Goal: Find specific page/section: Locate a particular part of the current website

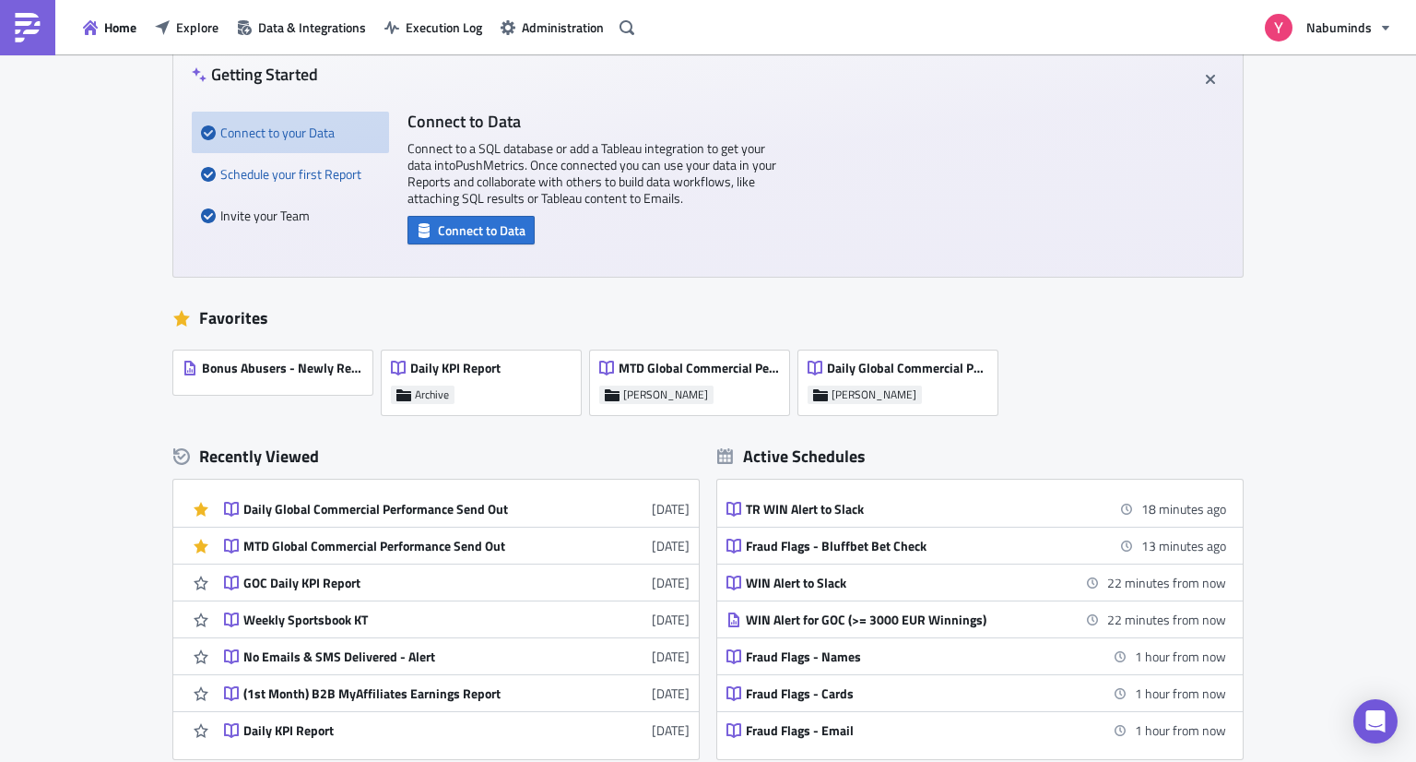
scroll to position [184, 0]
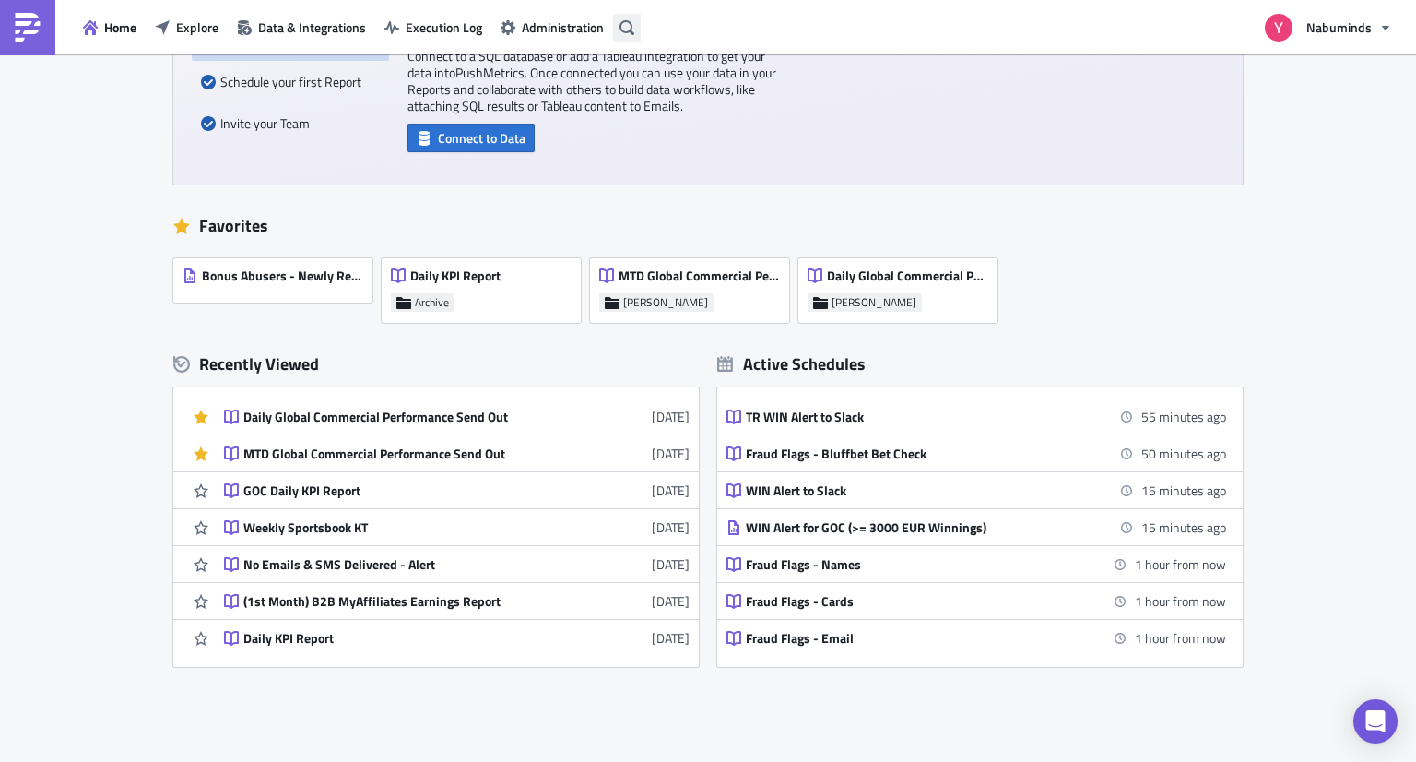
click at [626, 23] on icon "button" at bounding box center [627, 27] width 15 height 15
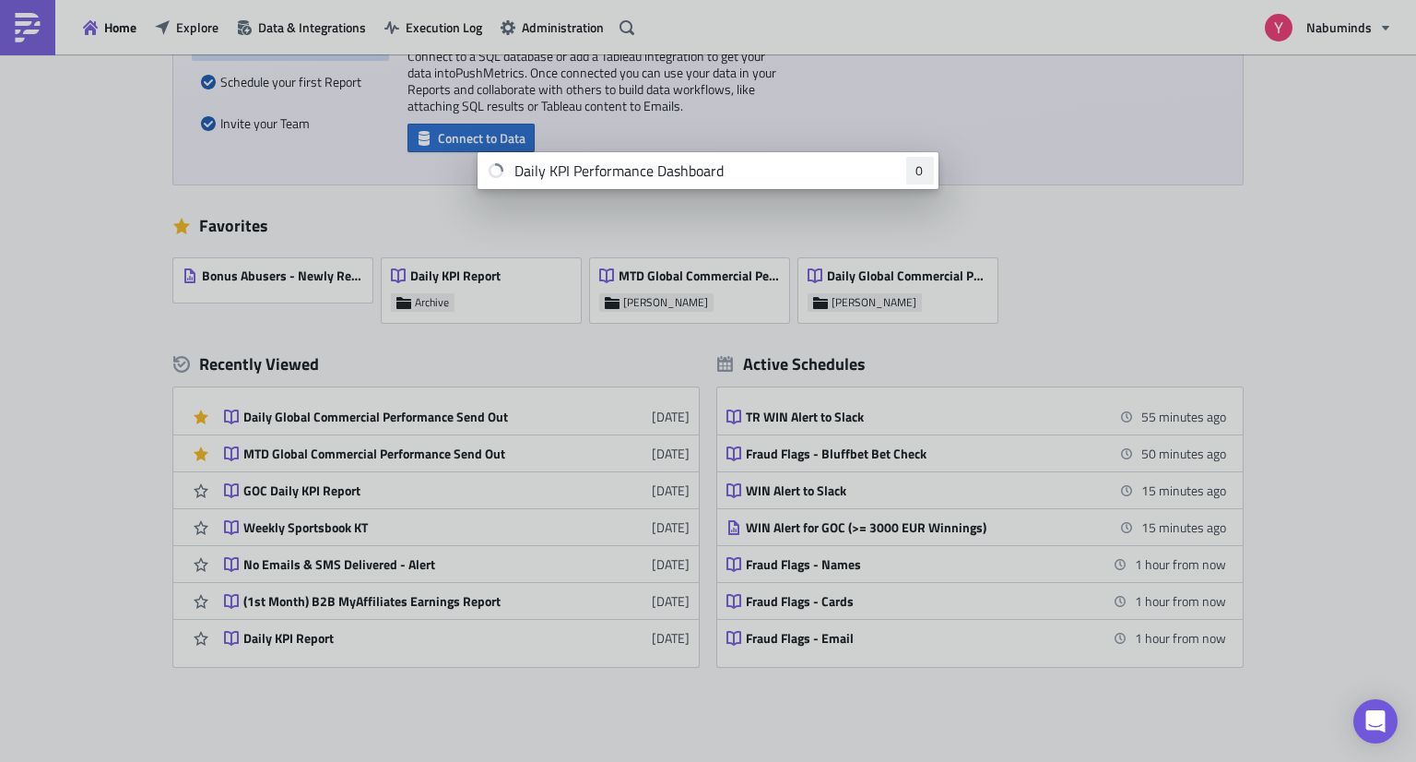
type input "Daily KPI Performance Dashboard"
click at [144, 207] on body "Home Explore Data & Integrations Execution Log Administration Nabuminds New Get…" at bounding box center [708, 382] width 1416 height 764
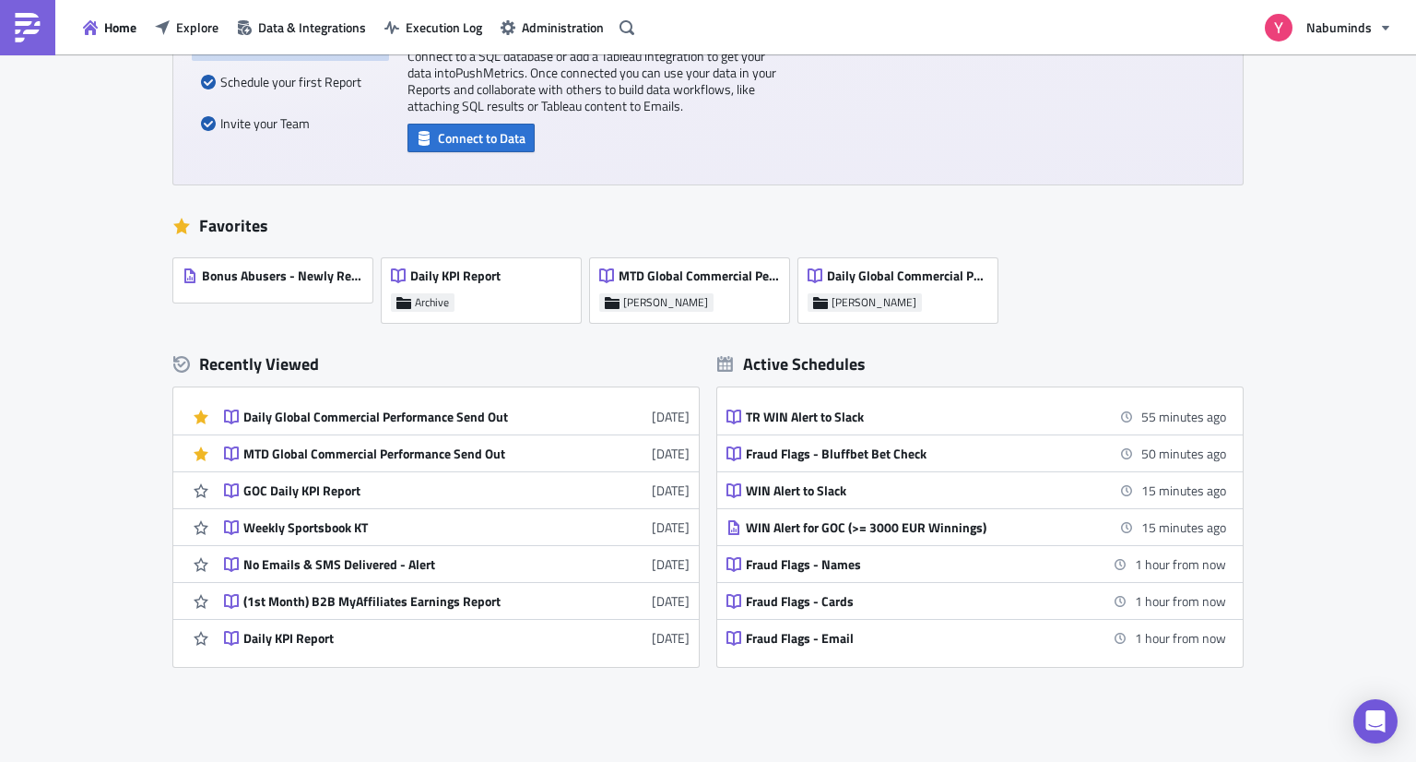
scroll to position [0, 0]
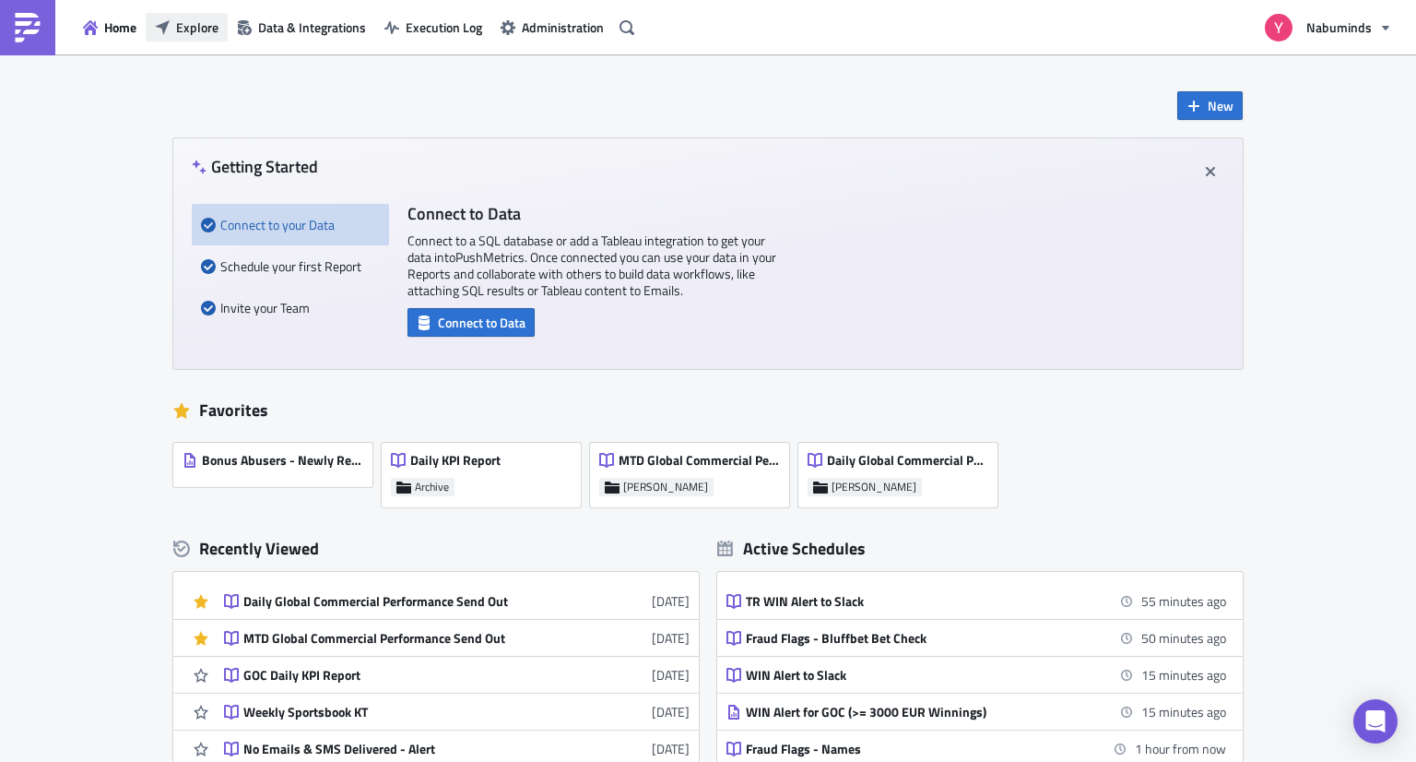
click at [203, 34] on span "Explore" at bounding box center [197, 27] width 42 height 19
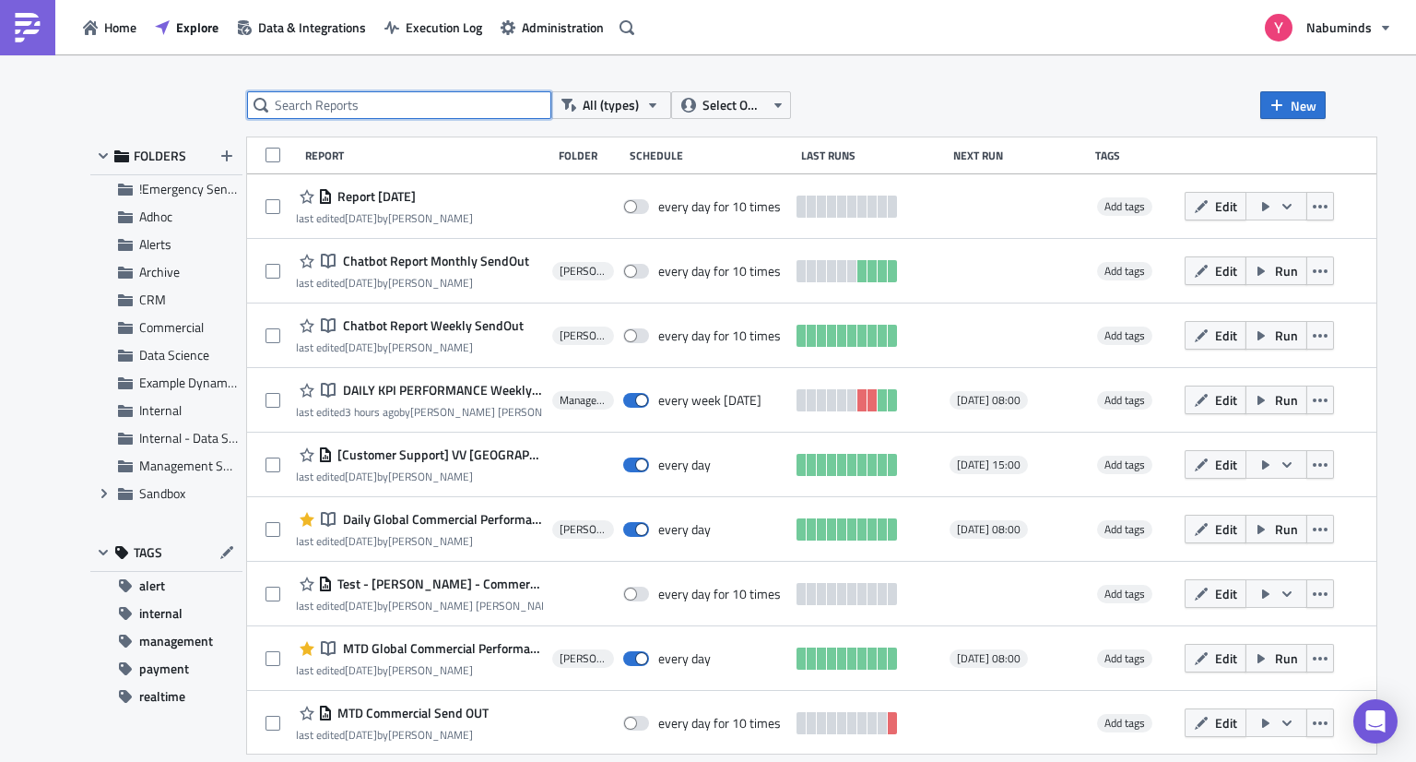
click at [395, 110] on input "text" at bounding box center [399, 105] width 304 height 28
paste input "Daily KPI Performance Dashboard"
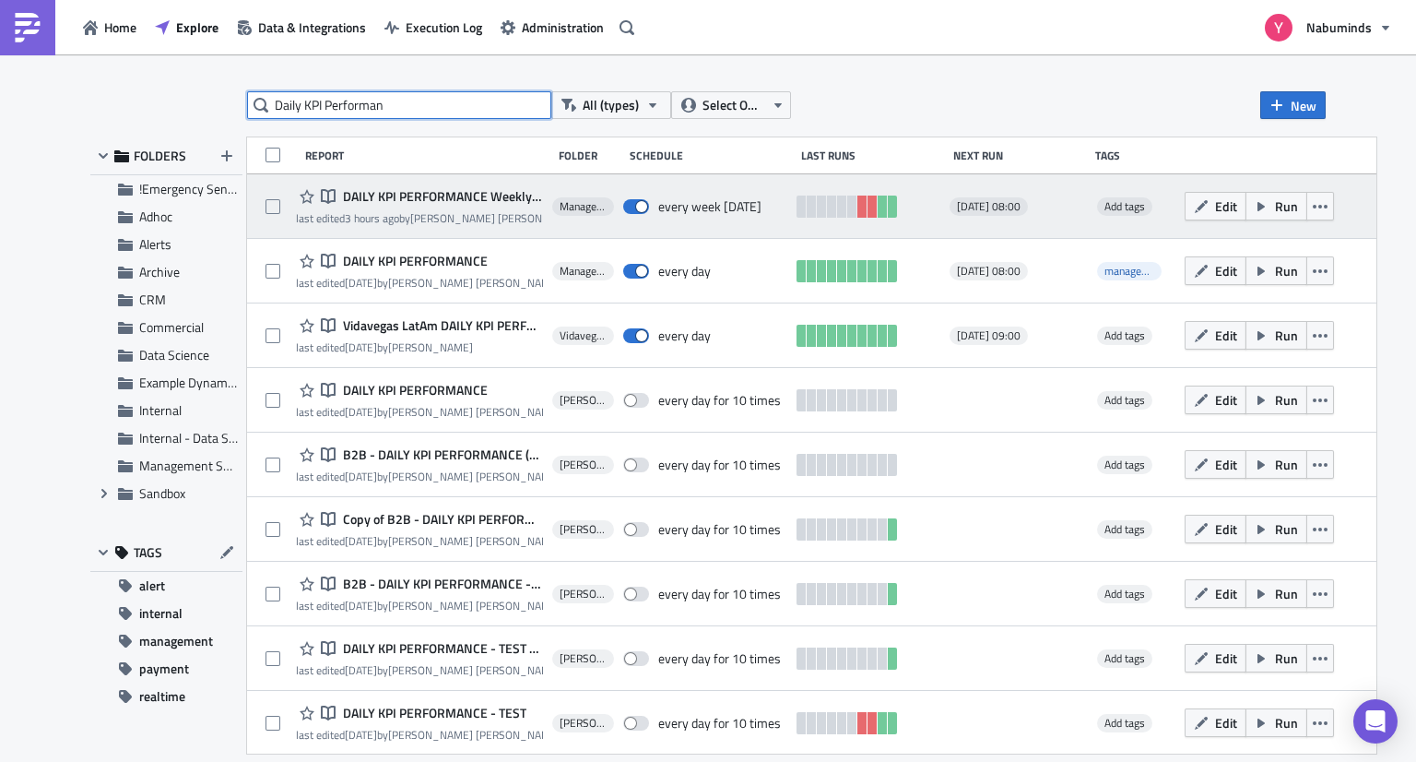
type input "Daily KPI Performan"
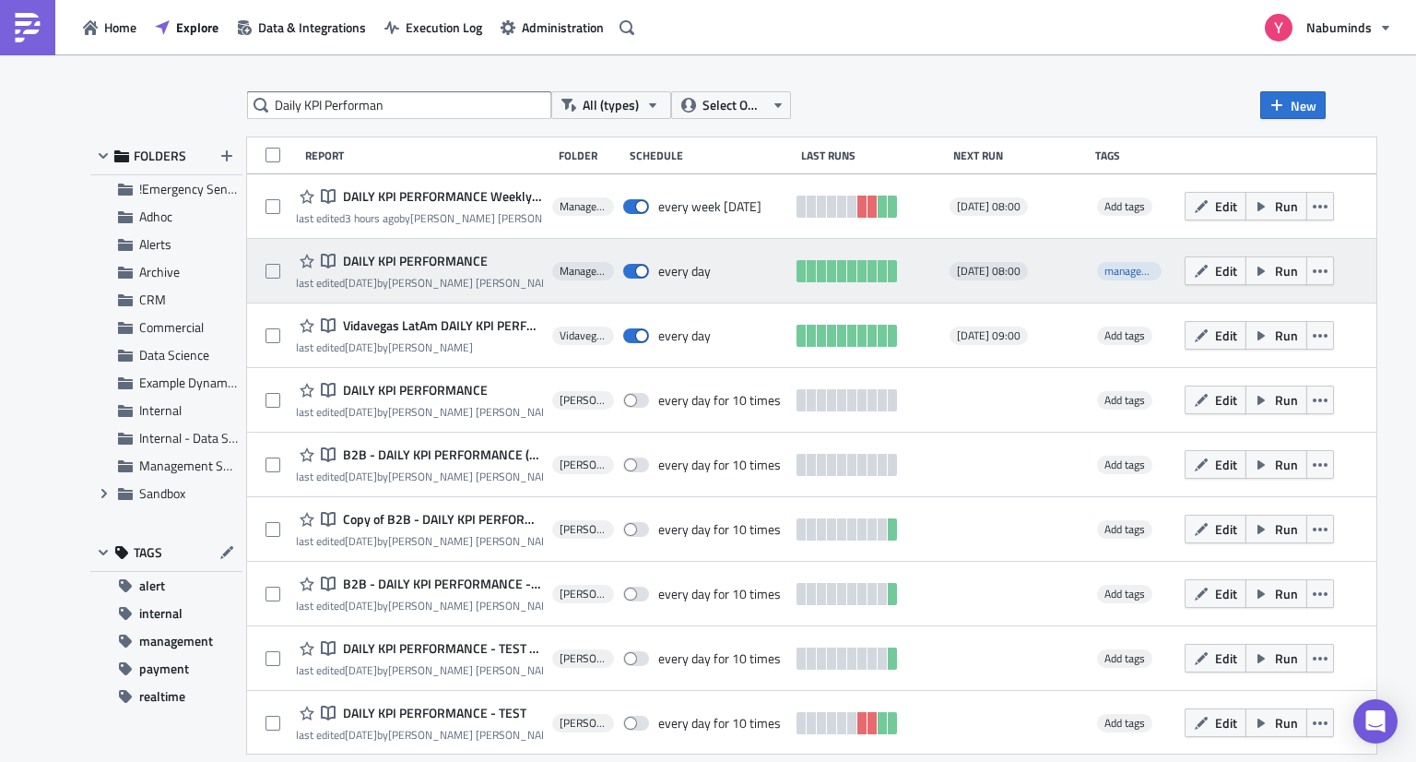
click at [405, 255] on span "DAILY KPI PERFORMANCE" at bounding box center [412, 261] width 149 height 17
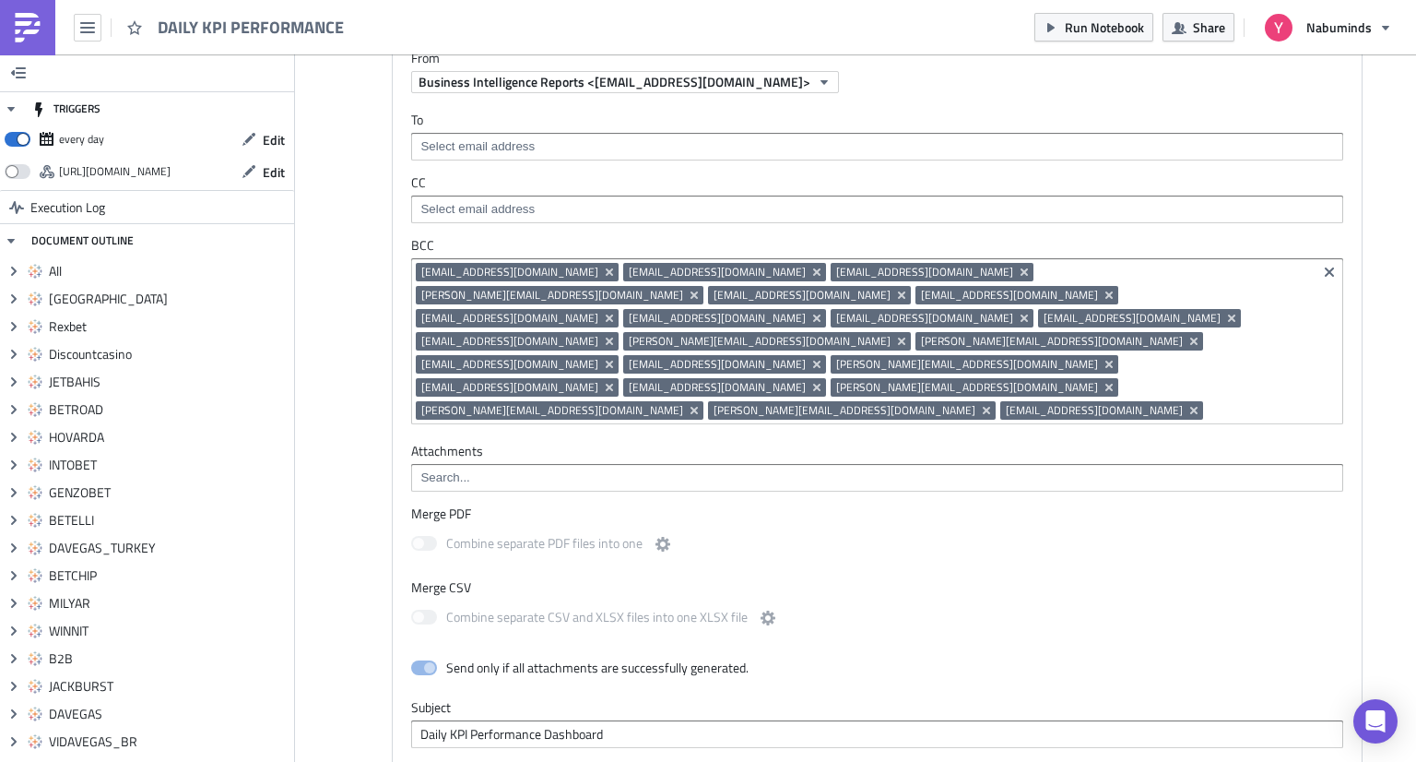
scroll to position [15725, 0]
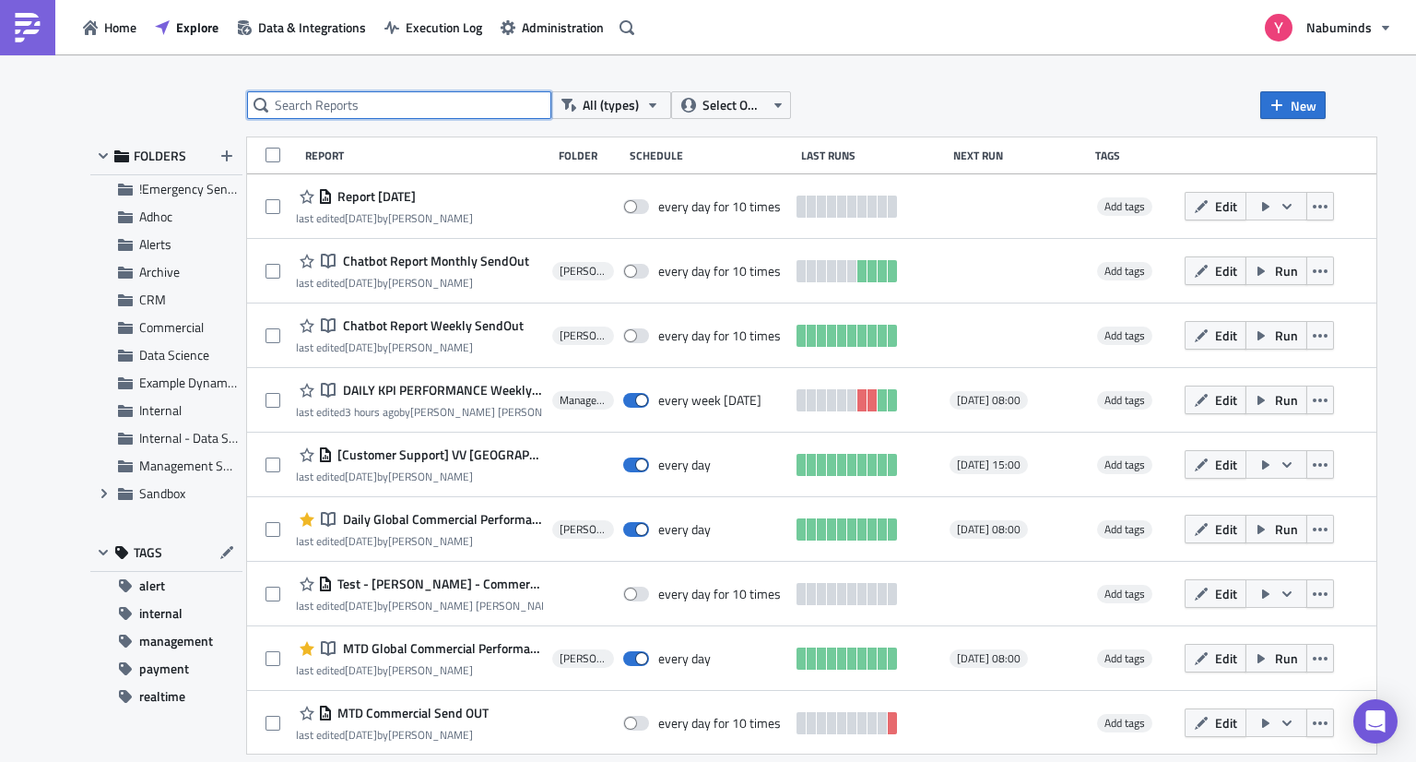
click at [298, 97] on input "text" at bounding box center [399, 105] width 304 height 28
paste input "Daily KPI Performance Dashboard"
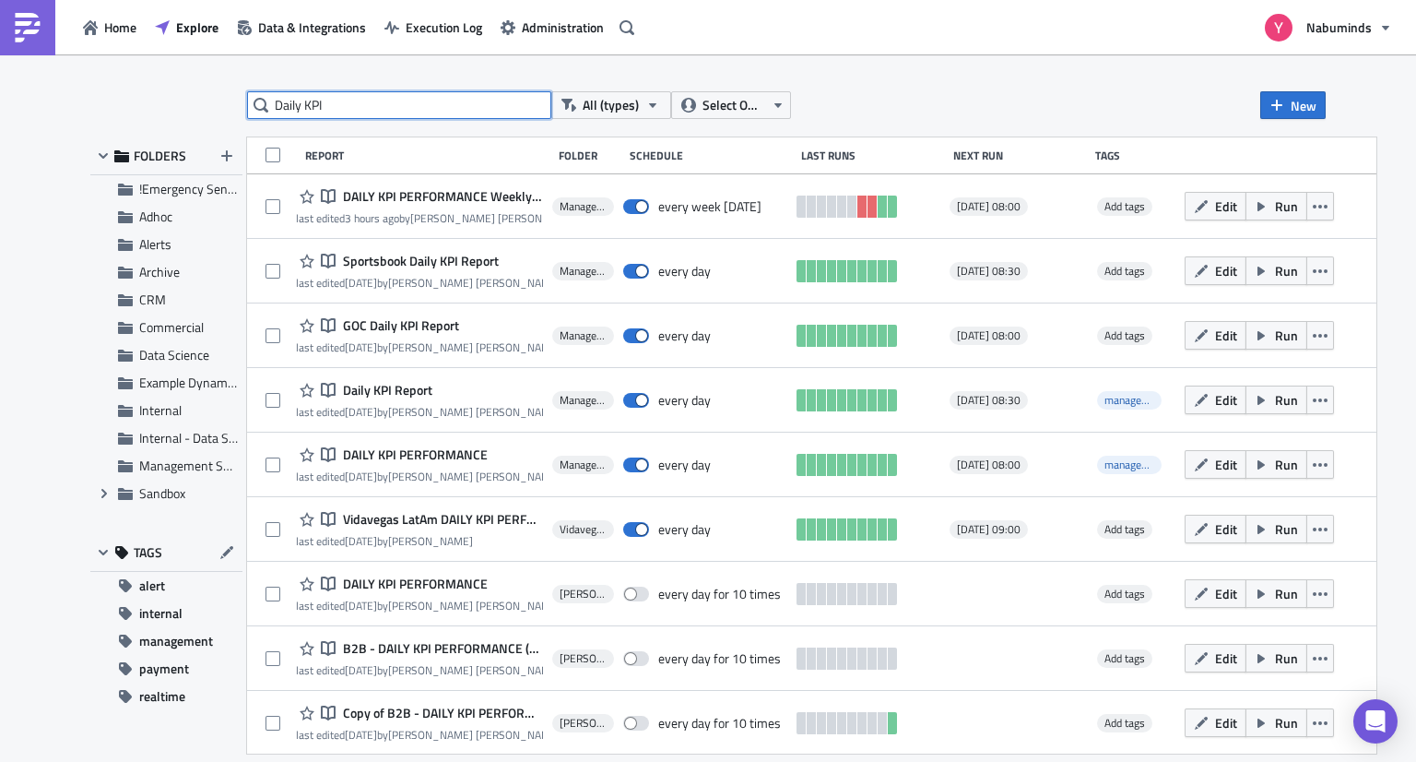
click at [391, 112] on input "Daily KPI" at bounding box center [399, 105] width 304 height 28
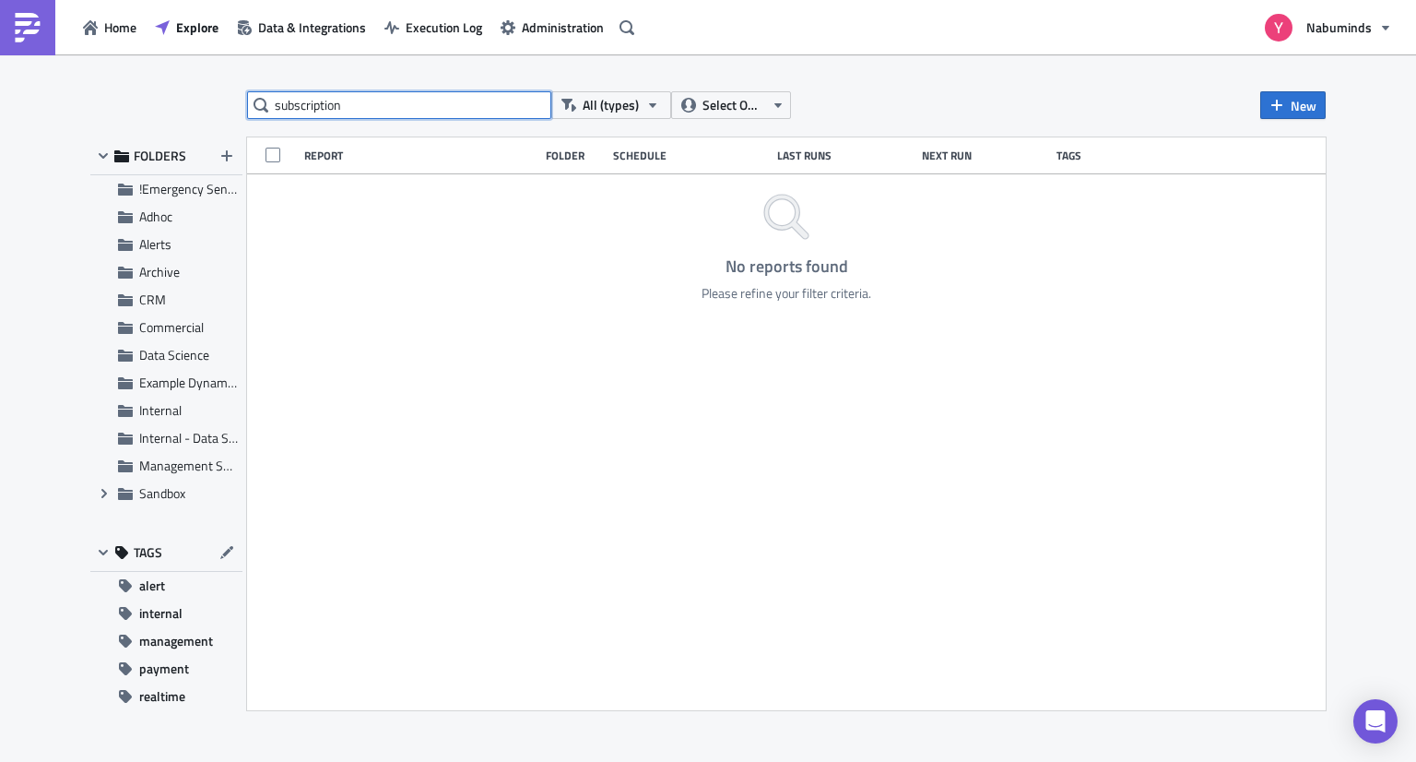
click at [348, 107] on input "subscription" at bounding box center [399, 105] width 304 height 28
paste input "Daily KPI Performance Dashboard"
type input "Daily KPI"
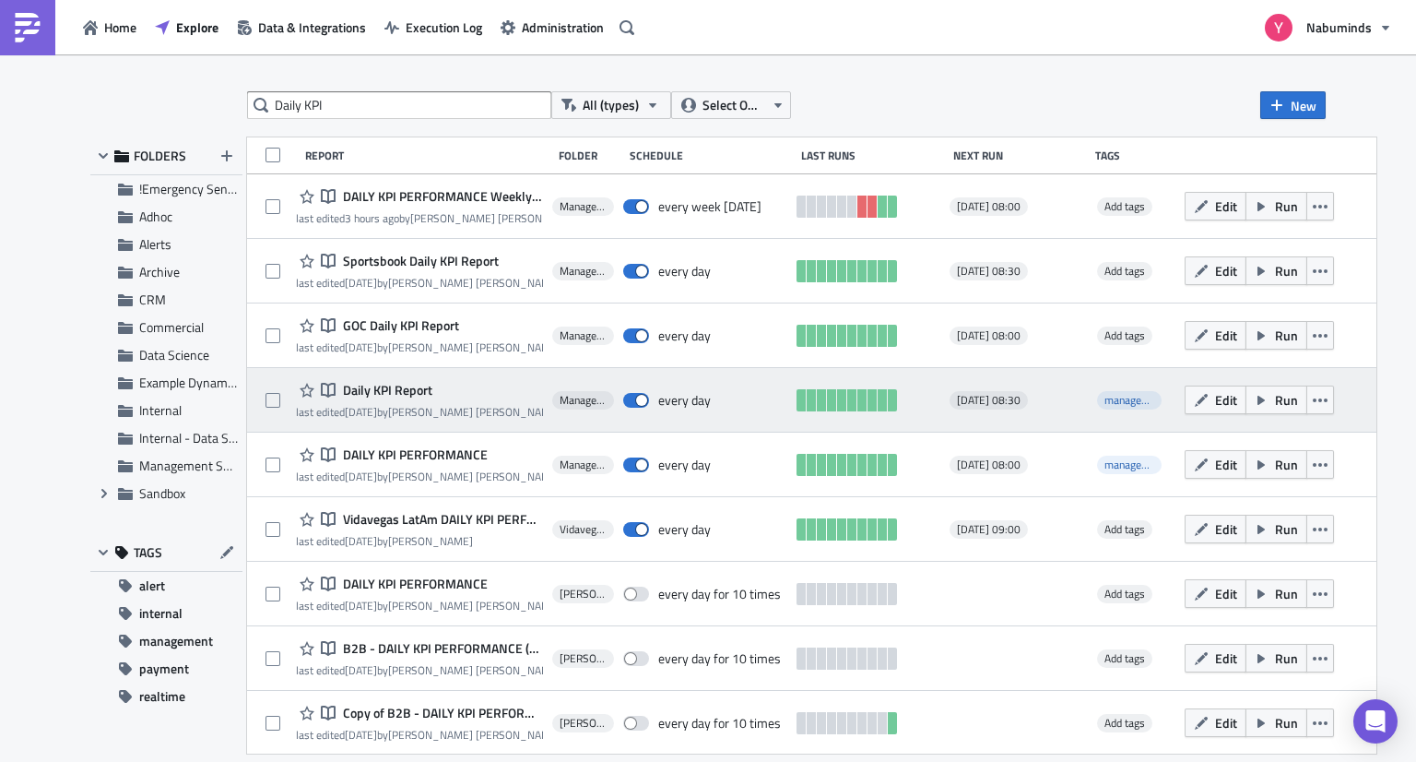
click at [410, 395] on span "Daily KPI Report" at bounding box center [385, 390] width 94 height 17
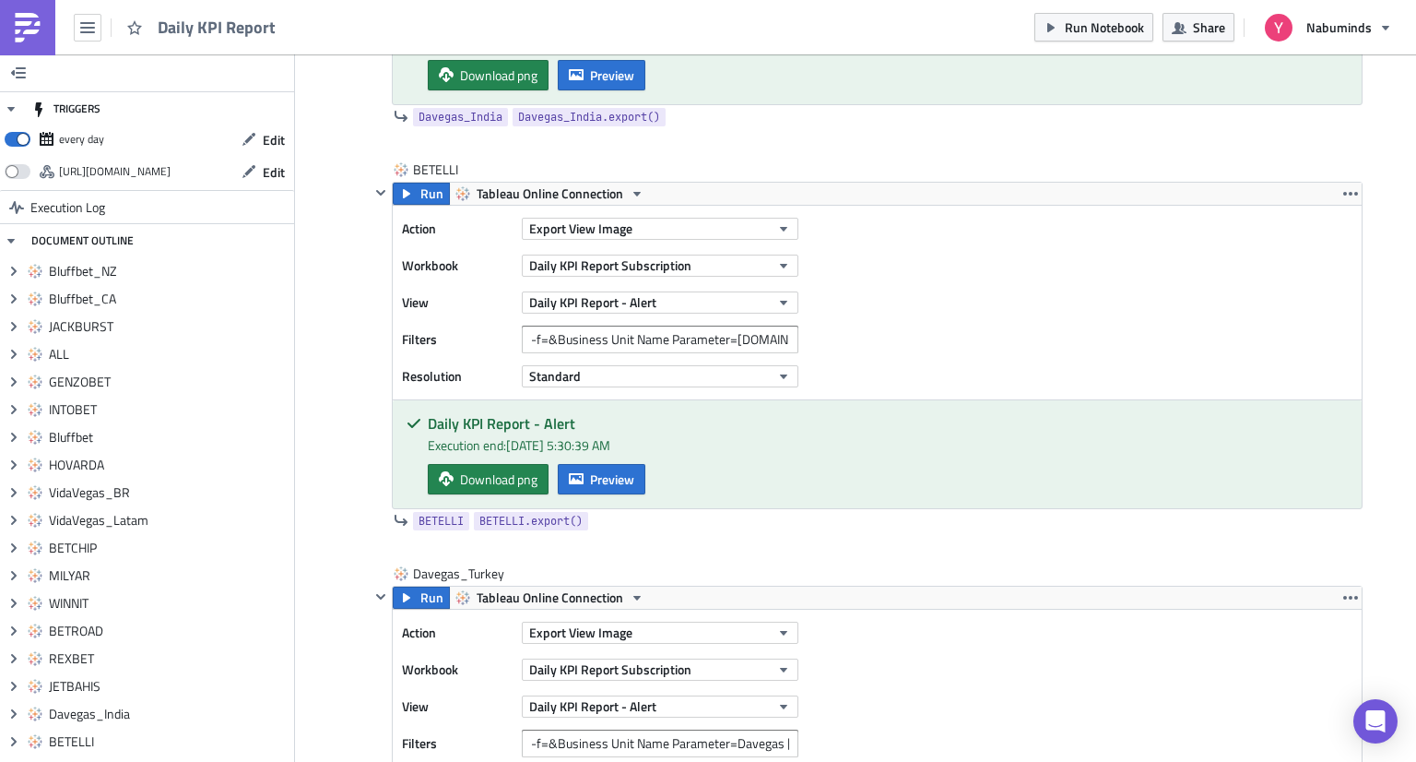
scroll to position [11198, 0]
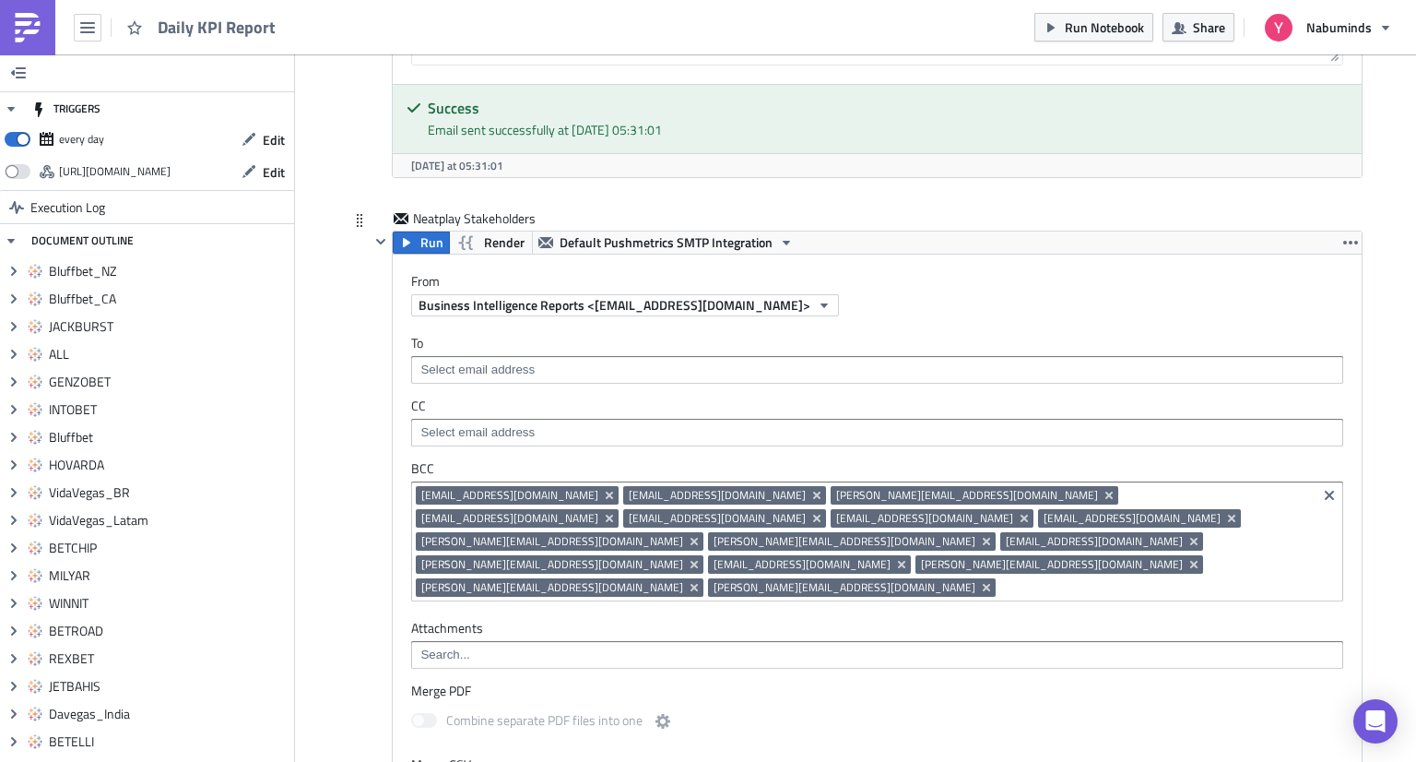
click at [1000, 578] on input at bounding box center [1156, 587] width 312 height 18
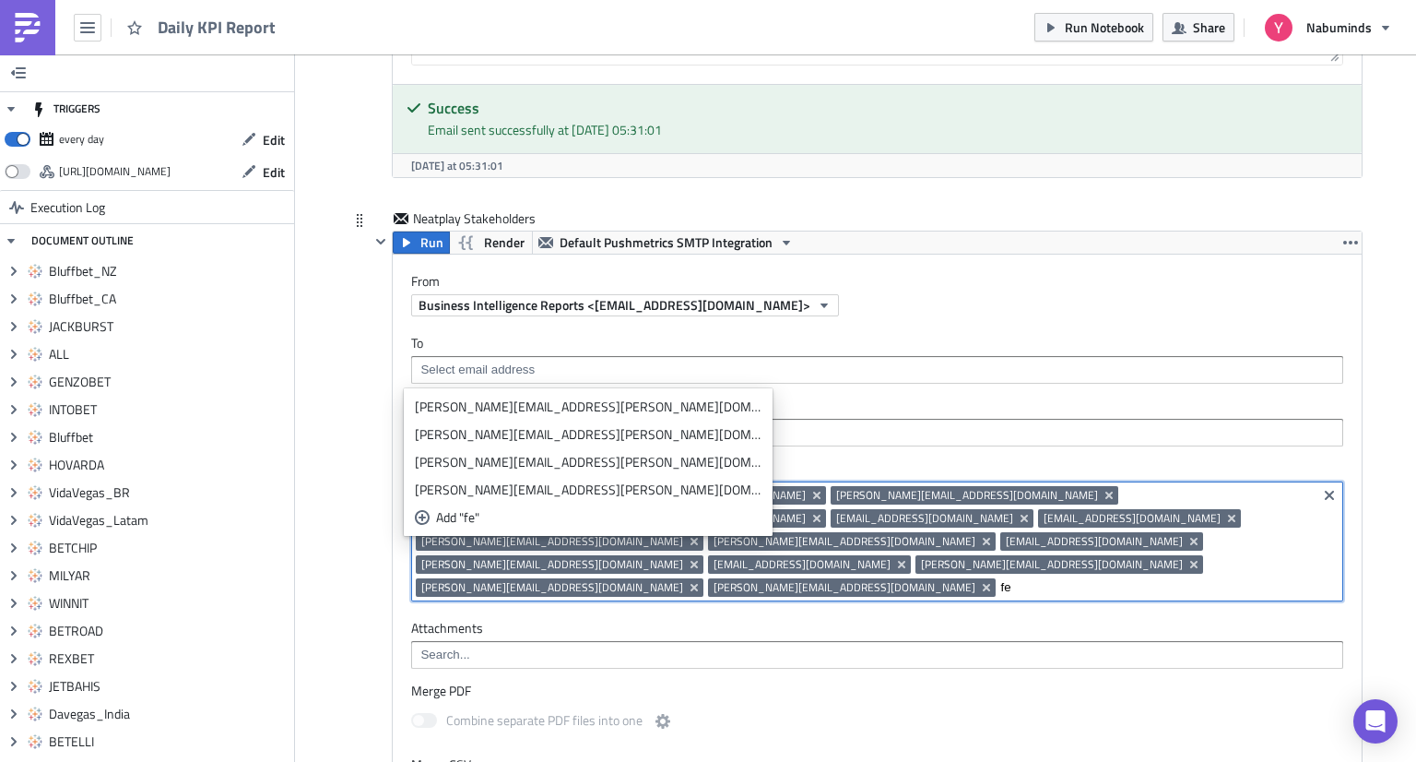
type input "f"
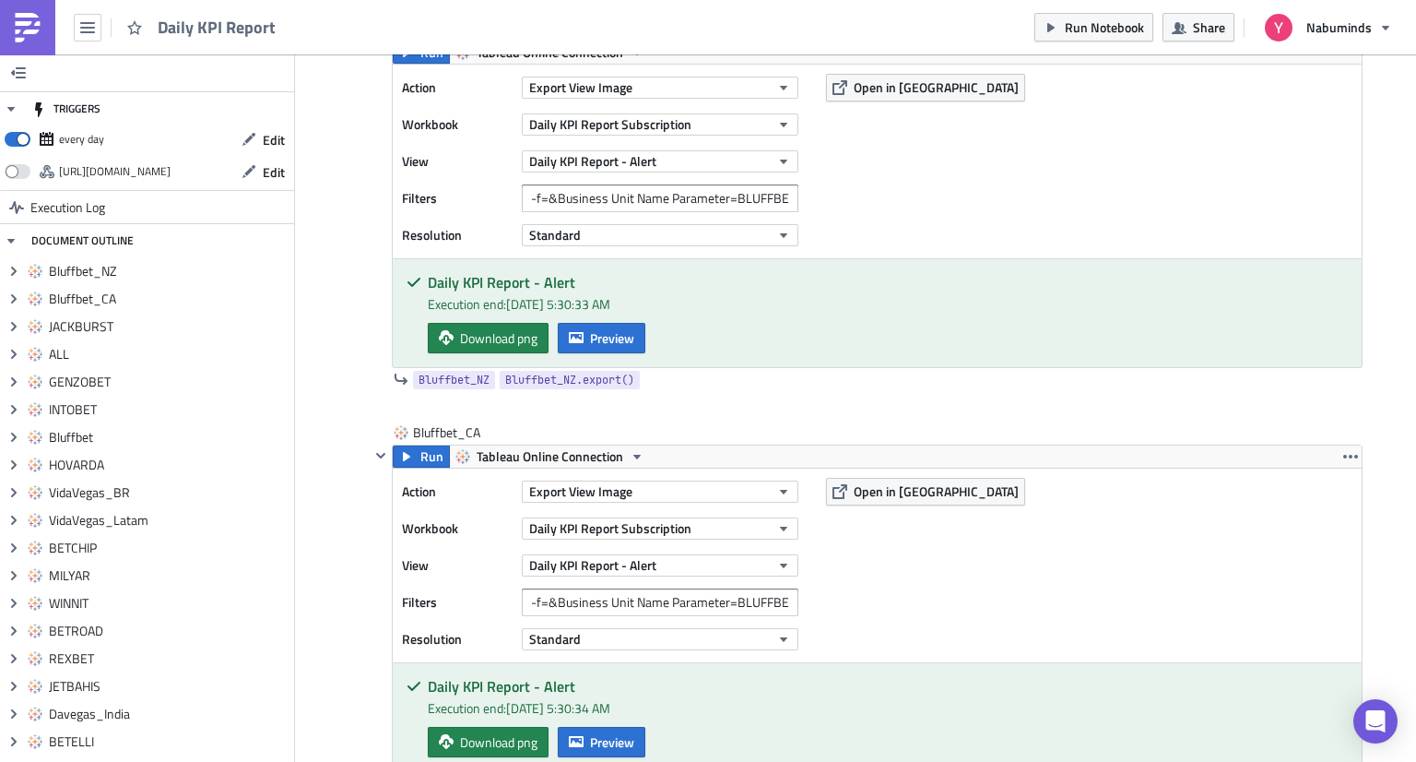
scroll to position [0, 0]
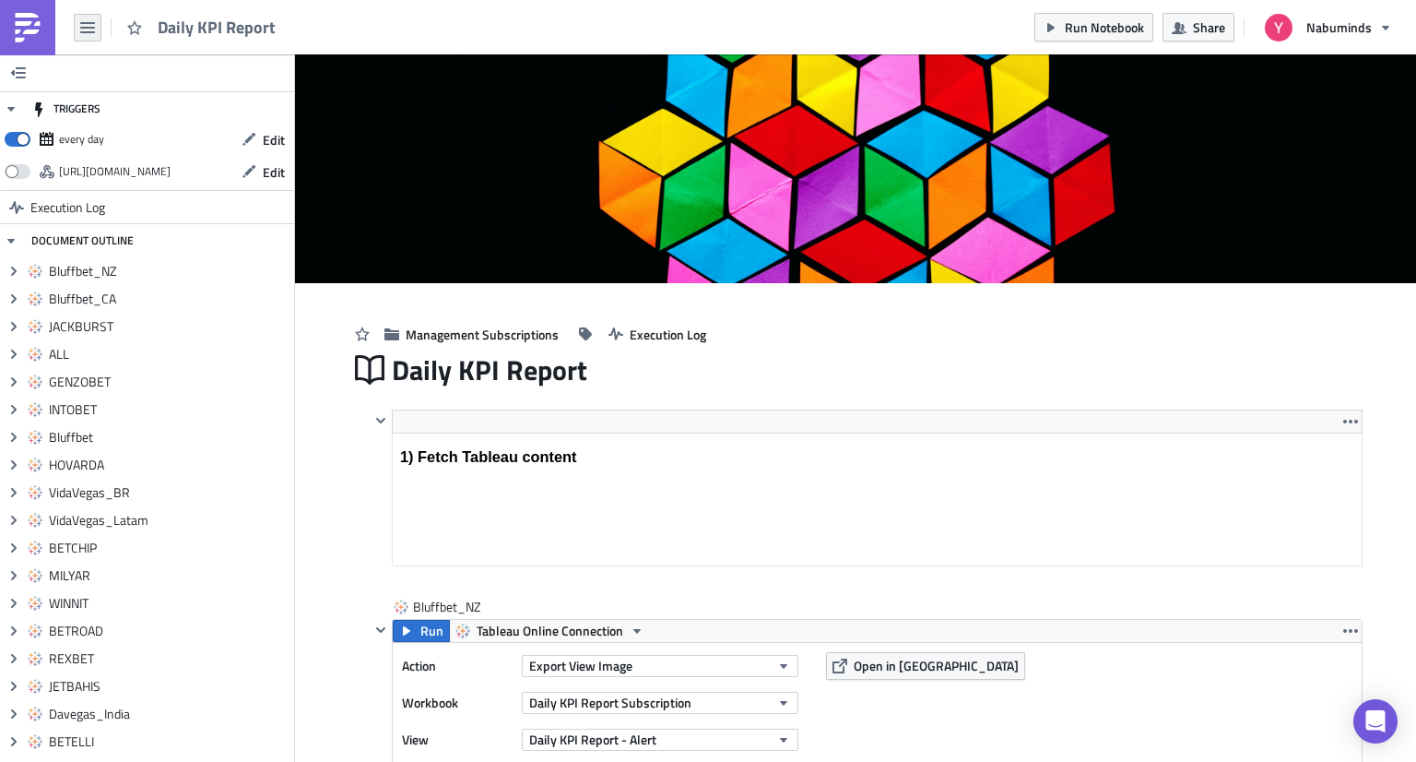
click at [91, 31] on icon "button" at bounding box center [87, 27] width 15 height 11
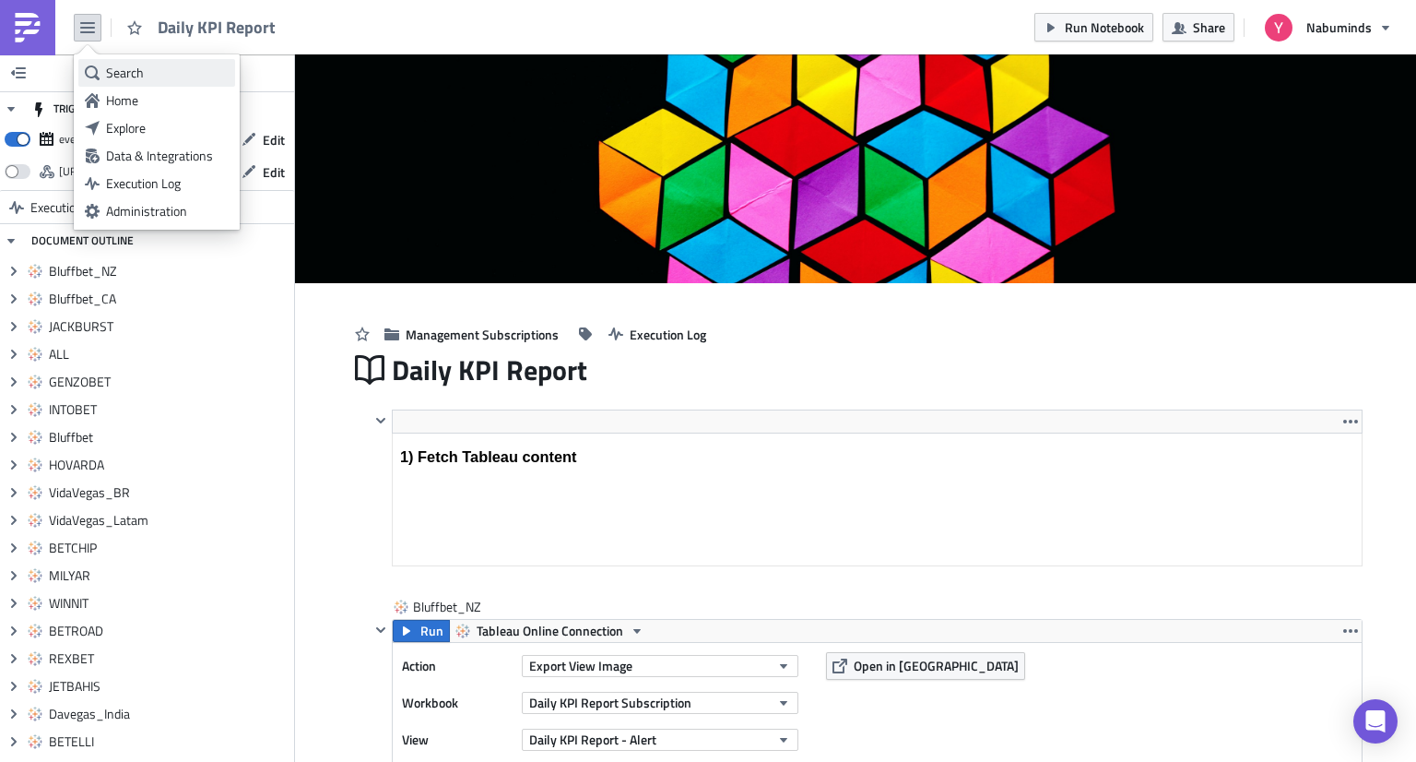
click at [127, 65] on div "Search" at bounding box center [167, 73] width 123 height 18
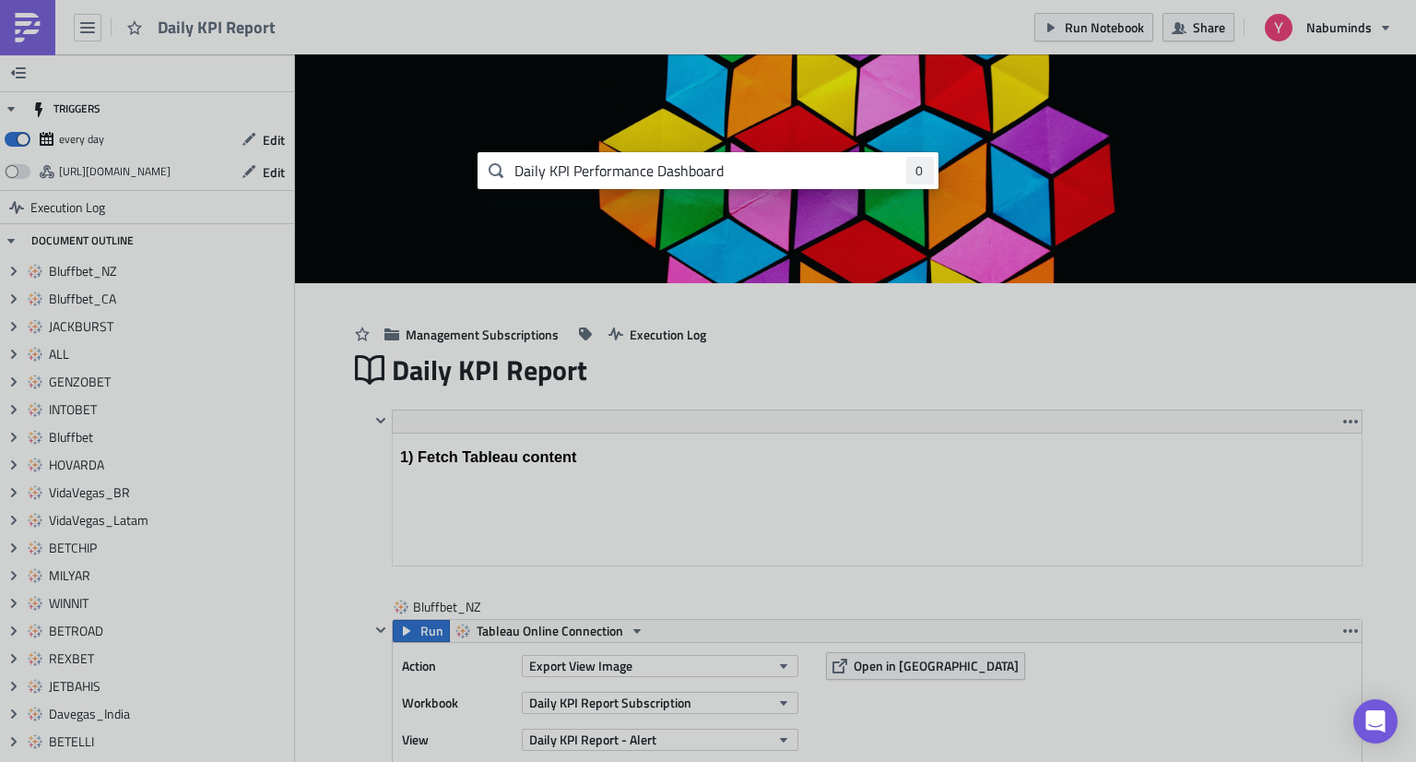
click at [562, 173] on input "Daily KPI Performance Dashboard" at bounding box center [708, 170] width 461 height 37
type input "Daily KPIs (UDS) by Commercial Region [GEOGRAPHIC_DATA]"
click at [89, 26] on body "Daily KPI Report Run Notebook Share Nabuminds TRIGGERS every day Edit [URL][DOM…" at bounding box center [708, 382] width 1416 height 764
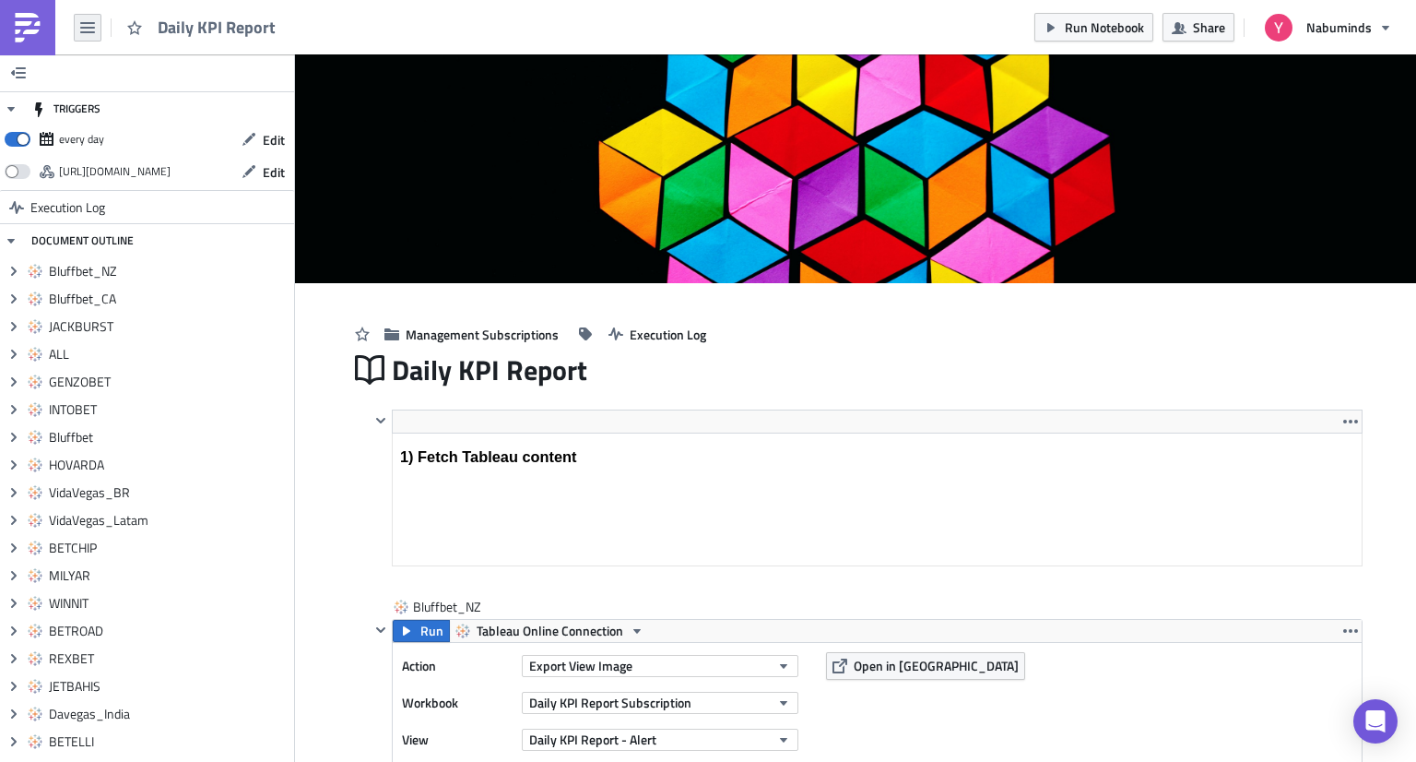
click at [77, 26] on button "button" at bounding box center [88, 28] width 28 height 28
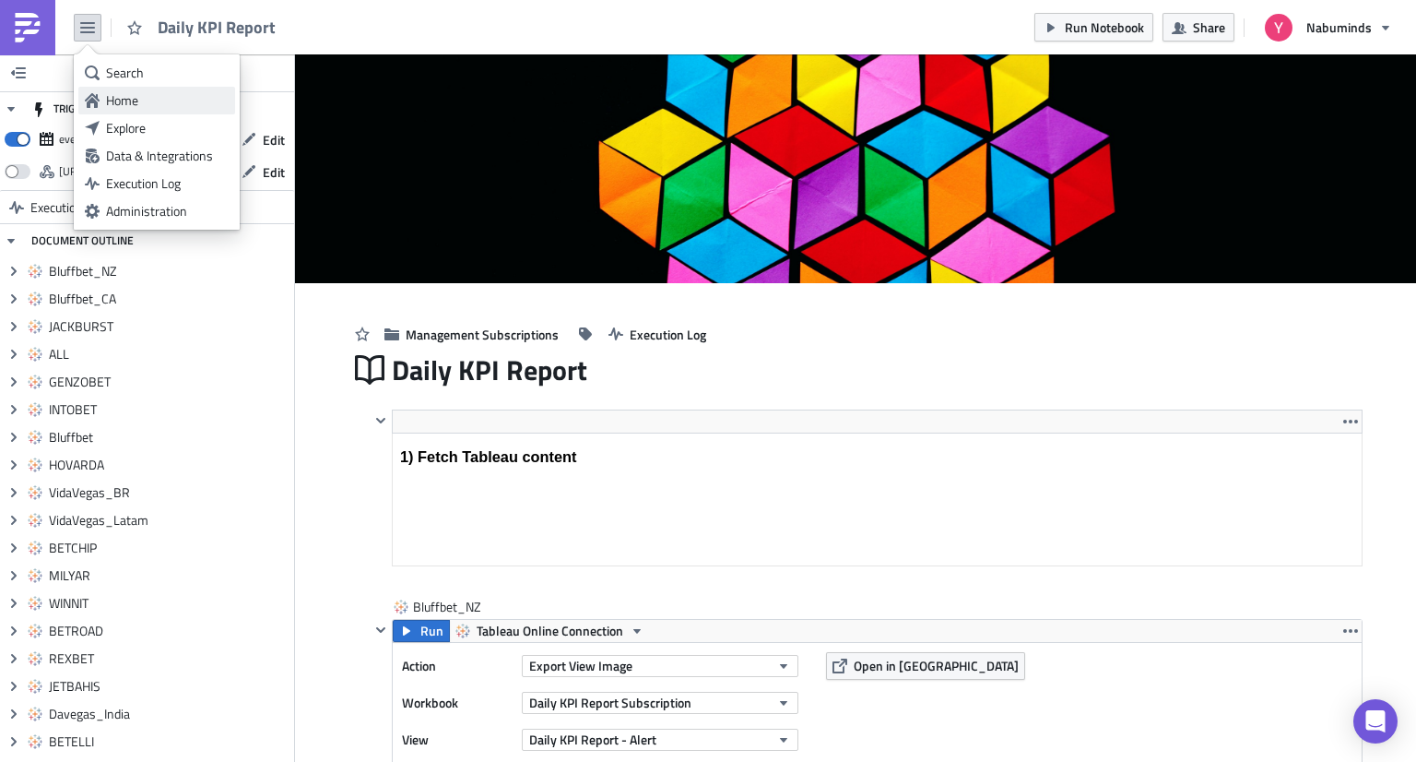
click at [144, 106] on div "Home" at bounding box center [167, 100] width 123 height 18
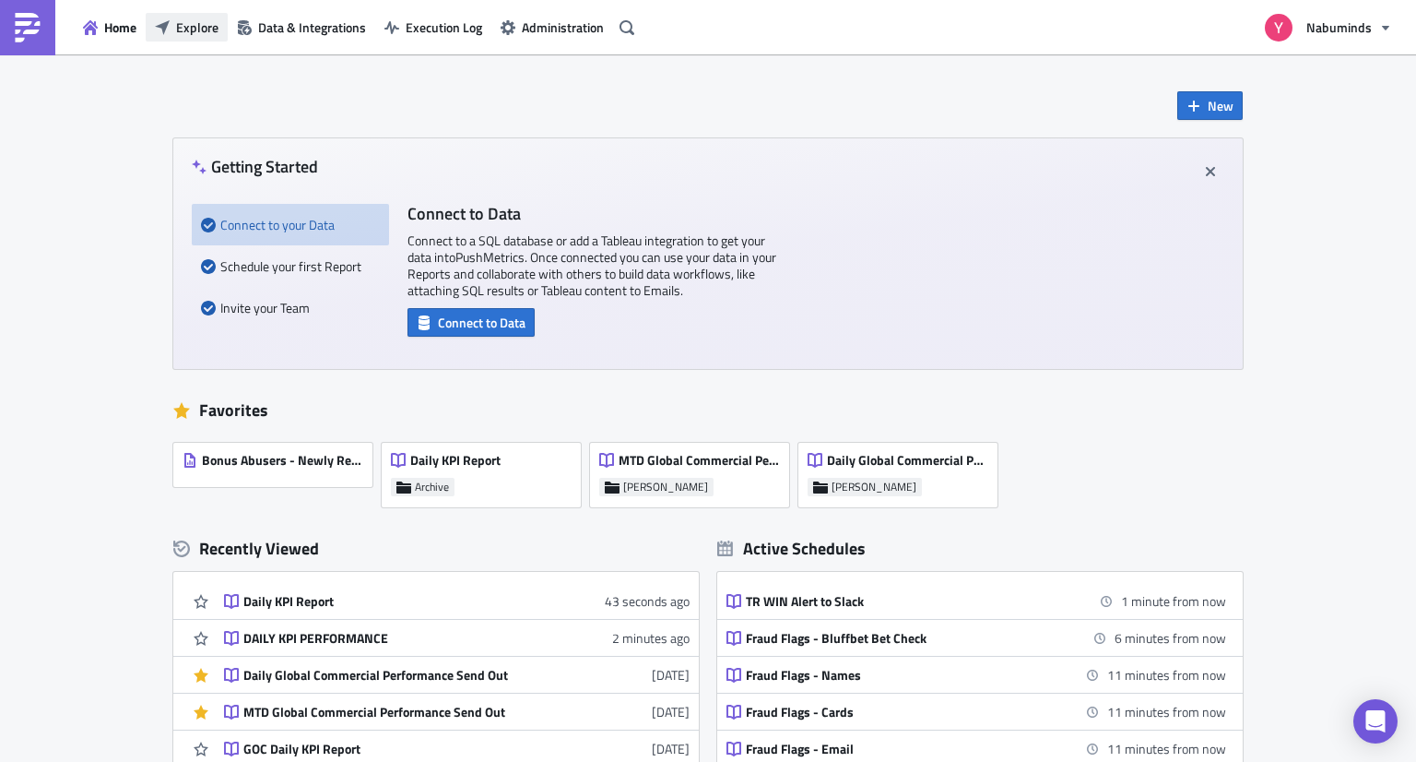
click at [192, 34] on span "Explore" at bounding box center [197, 27] width 42 height 19
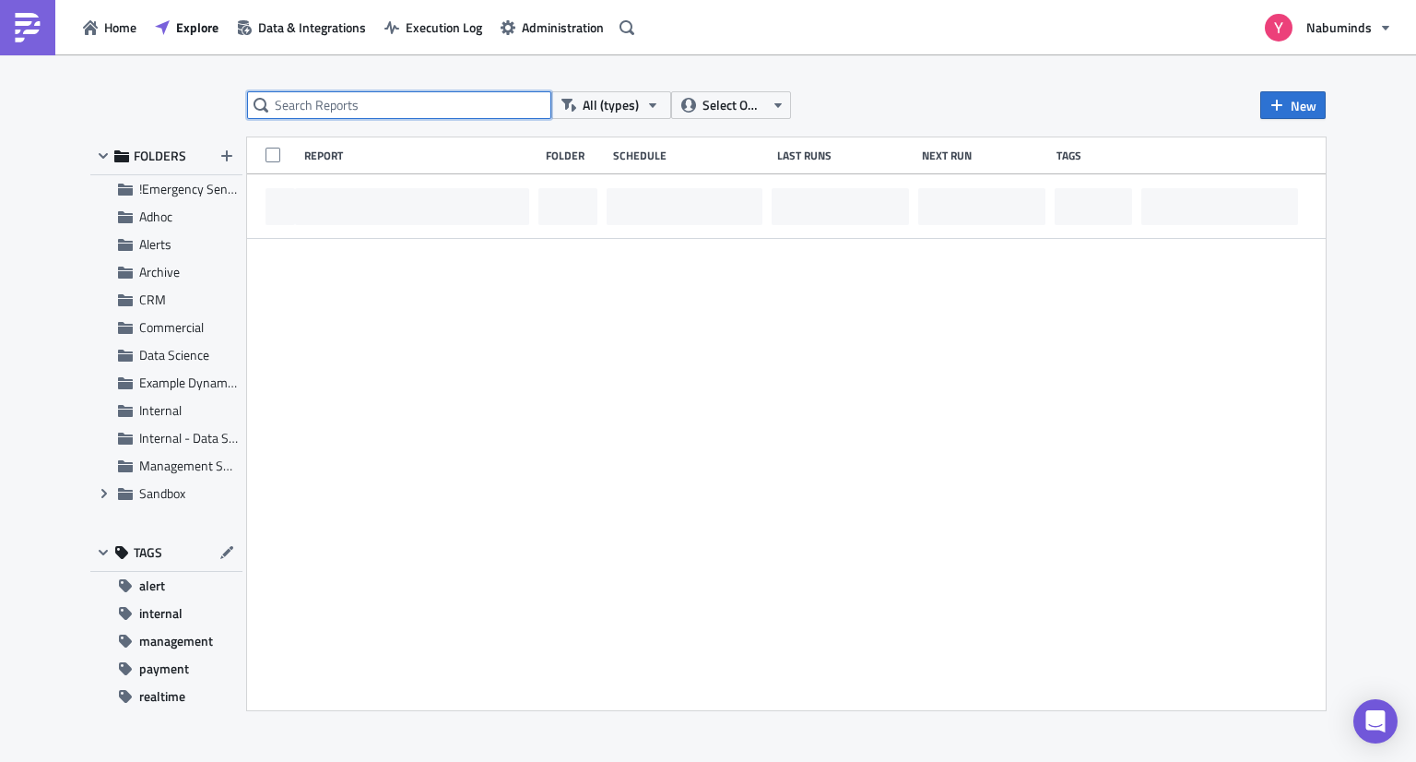
click at [382, 103] on input "text" at bounding box center [399, 105] width 304 height 28
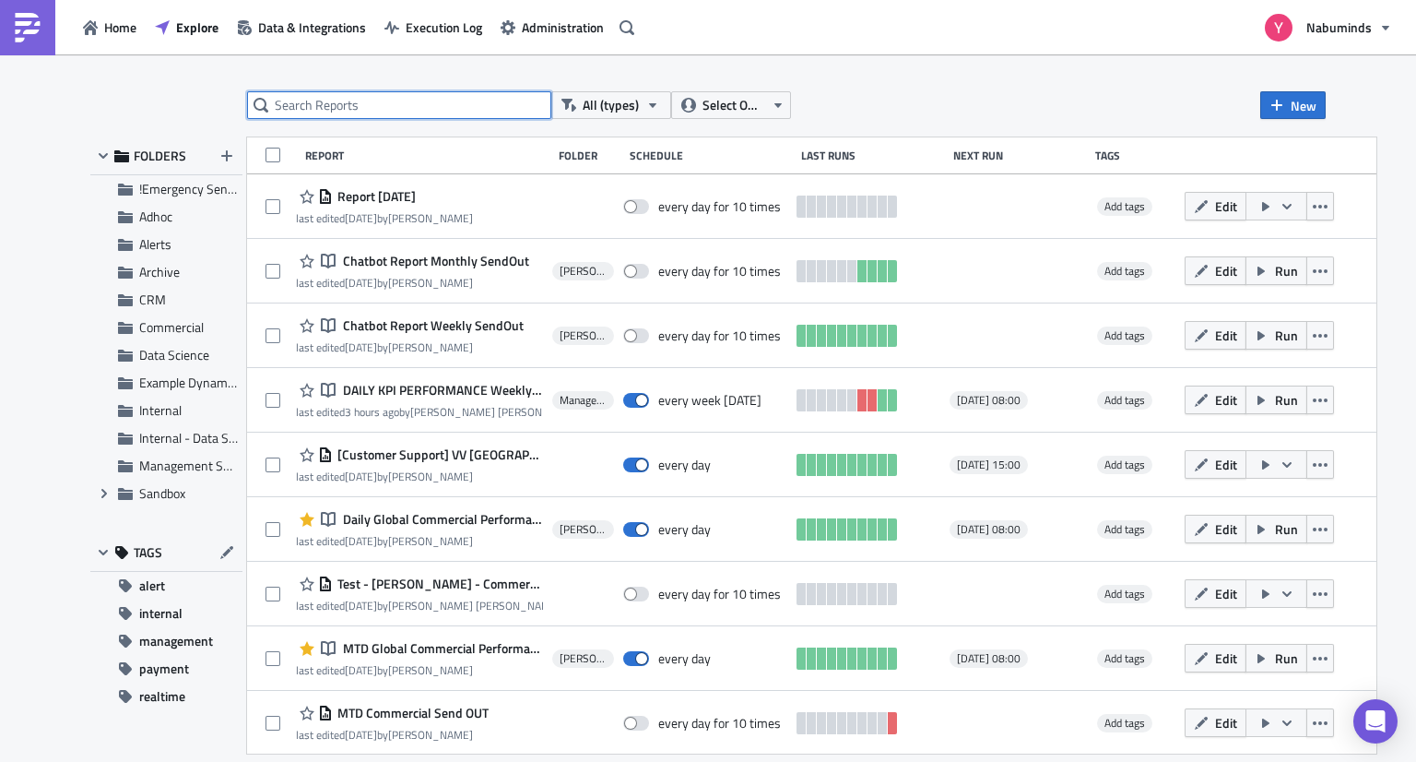
paste input "Daily KPIs (UDS) by Commercial Region [GEOGRAPHIC_DATA]"
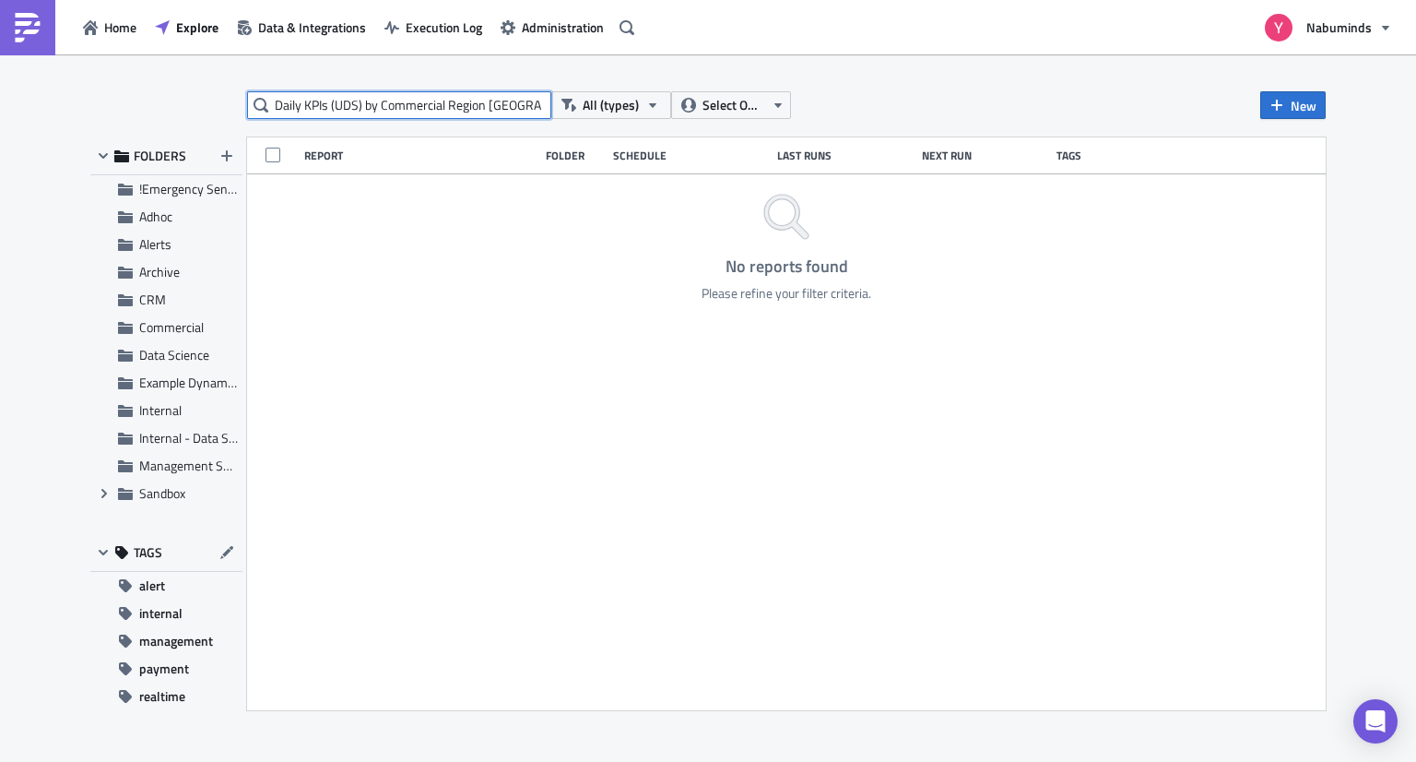
click at [366, 103] on input "Daily KPIs (UDS) by Commercial Region [GEOGRAPHIC_DATA]" at bounding box center [399, 105] width 304 height 28
drag, startPoint x: 544, startPoint y: 103, endPoint x: 373, endPoint y: 104, distance: 171.5
click at [373, 104] on input "Daily KPIs (UDS) by Commercial Region [GEOGRAPHIC_DATA]" at bounding box center [399, 105] width 304 height 28
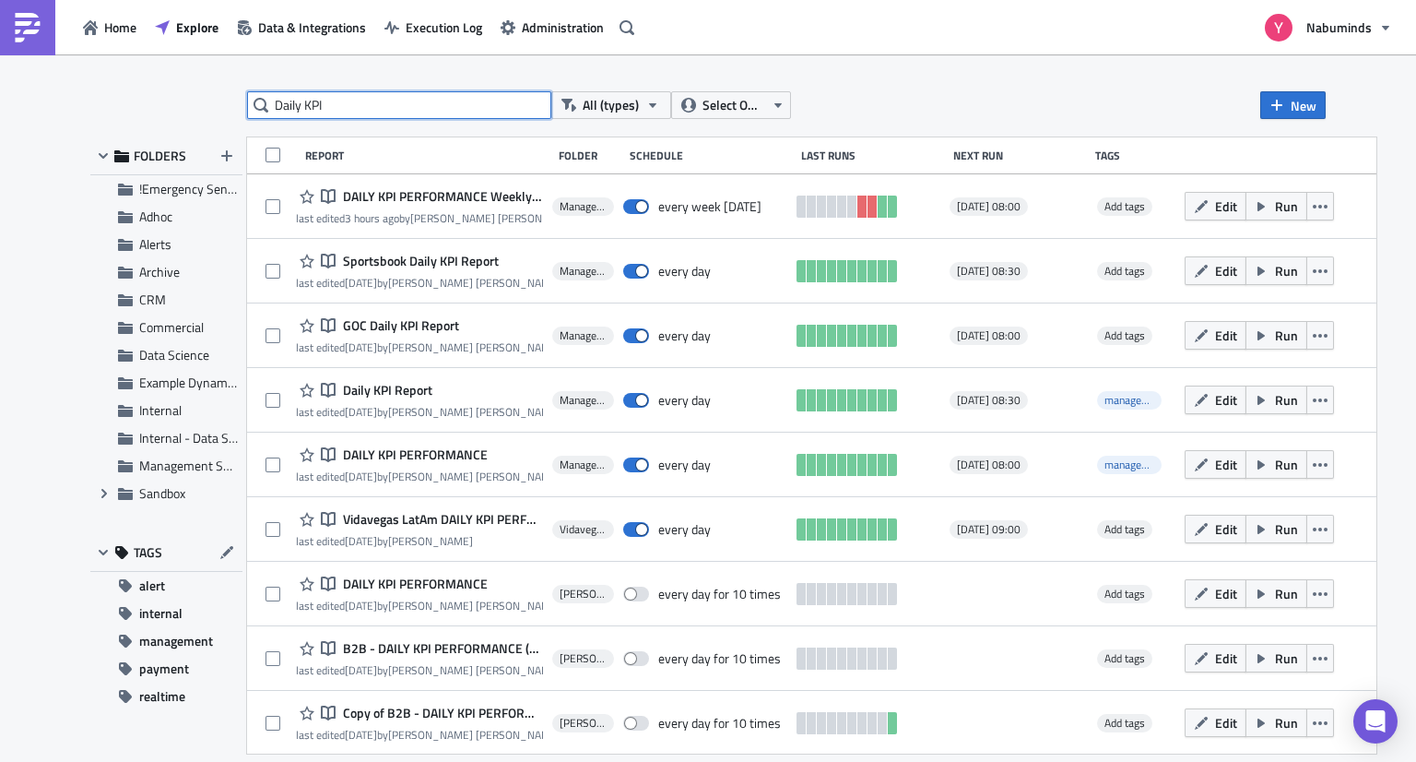
click at [441, 101] on input "Daily KPI" at bounding box center [399, 105] width 304 height 28
paste input "Commercial Region Throne"
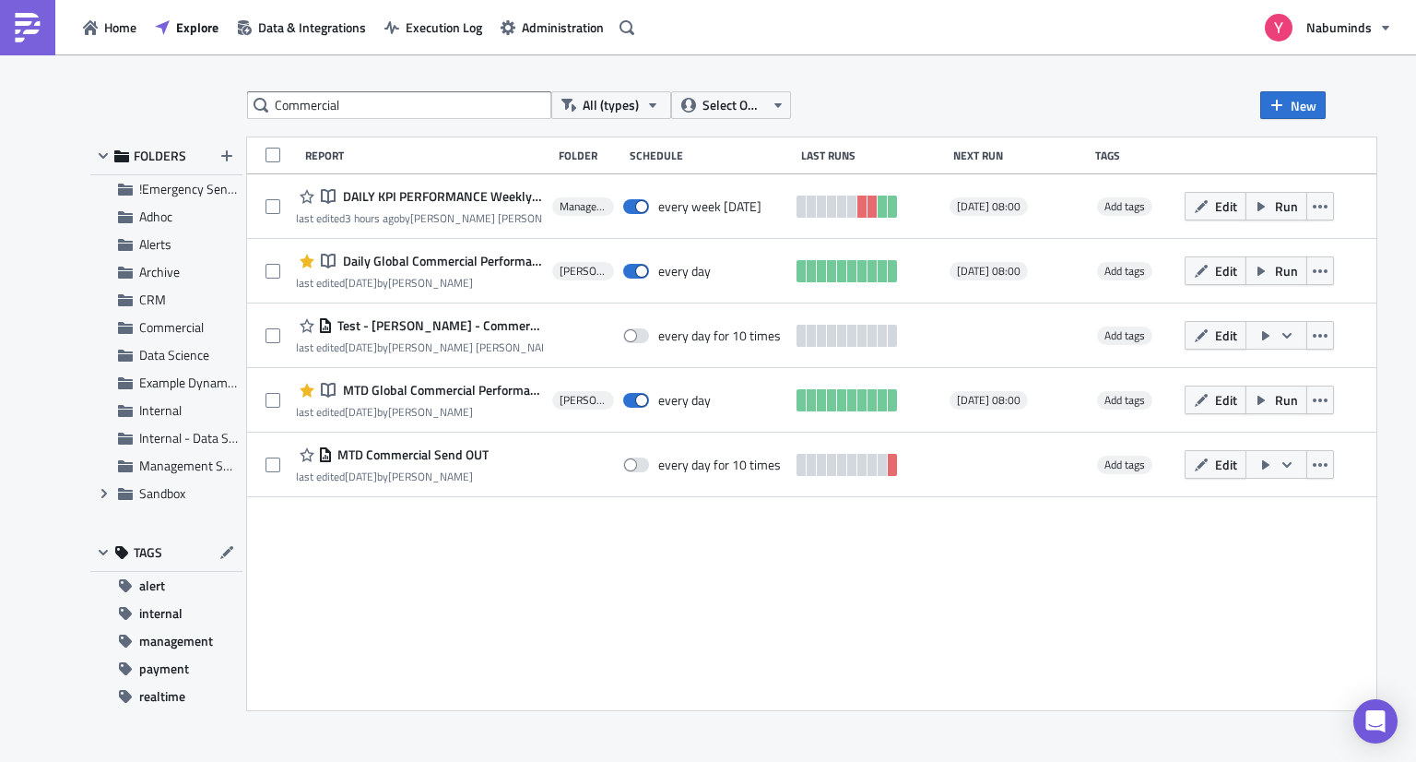
click at [320, 119] on div "Commercial All (types) Select Owner New FOLDERS !Emergency Sendouts Adhoc Alert…" at bounding box center [708, 409] width 1254 height 636
click at [320, 106] on input "Commercial" at bounding box center [399, 105] width 304 height 28
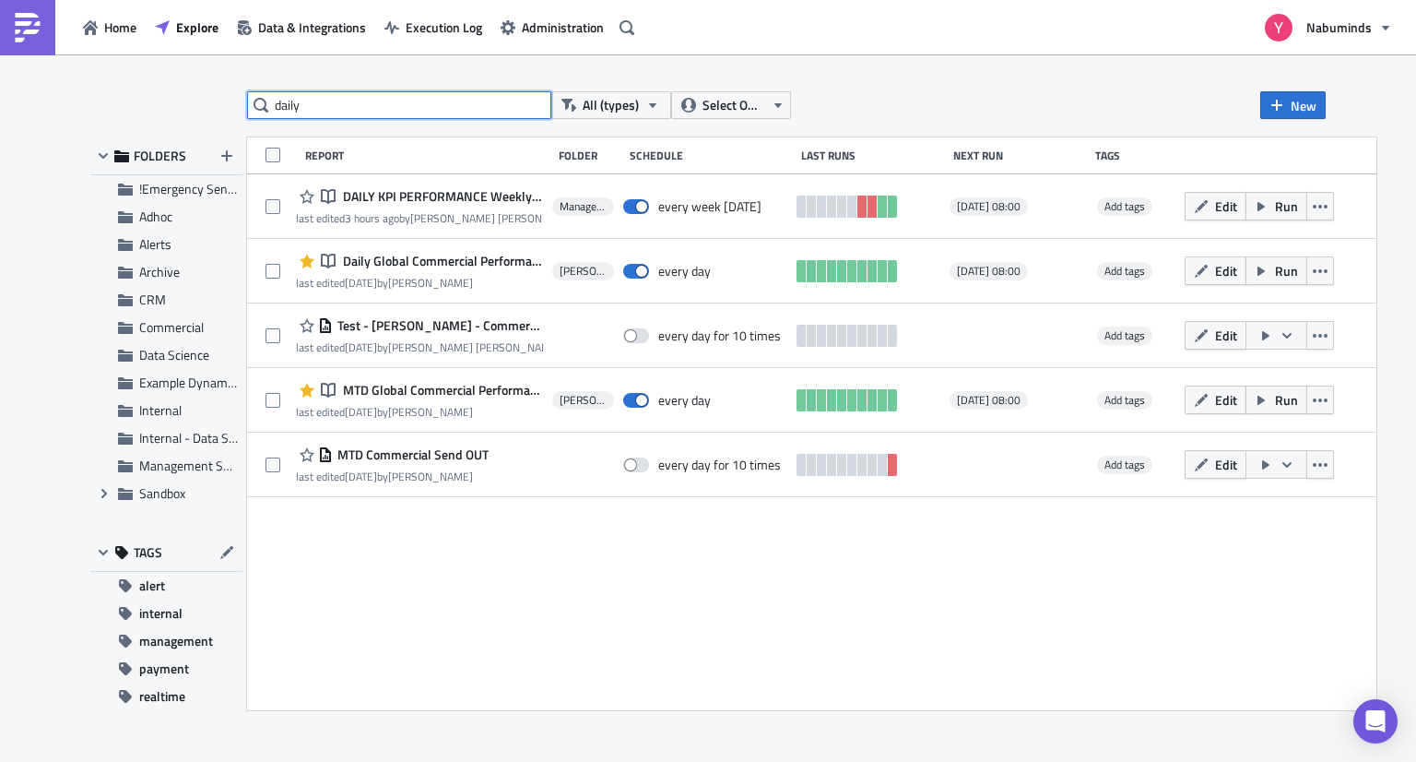
type input "daily"
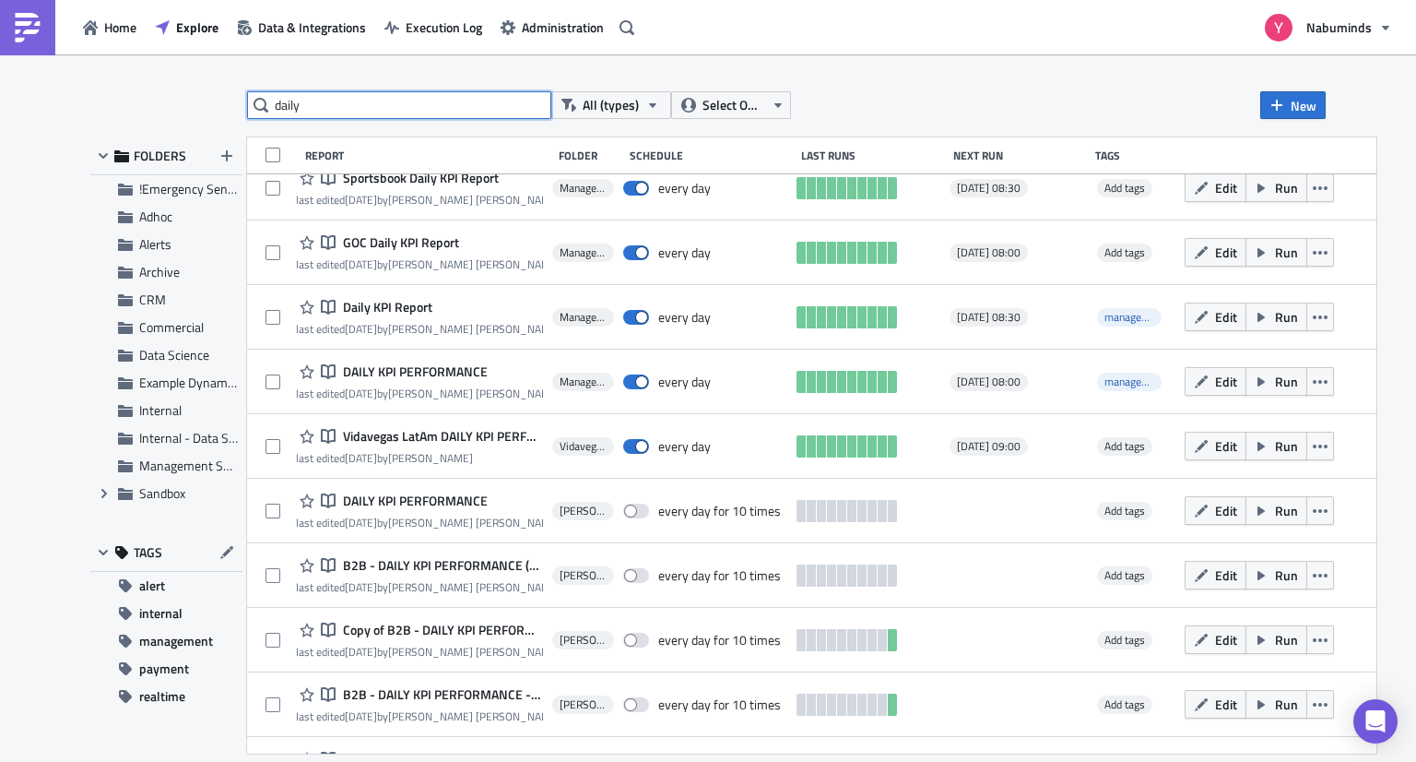
scroll to position [184, 0]
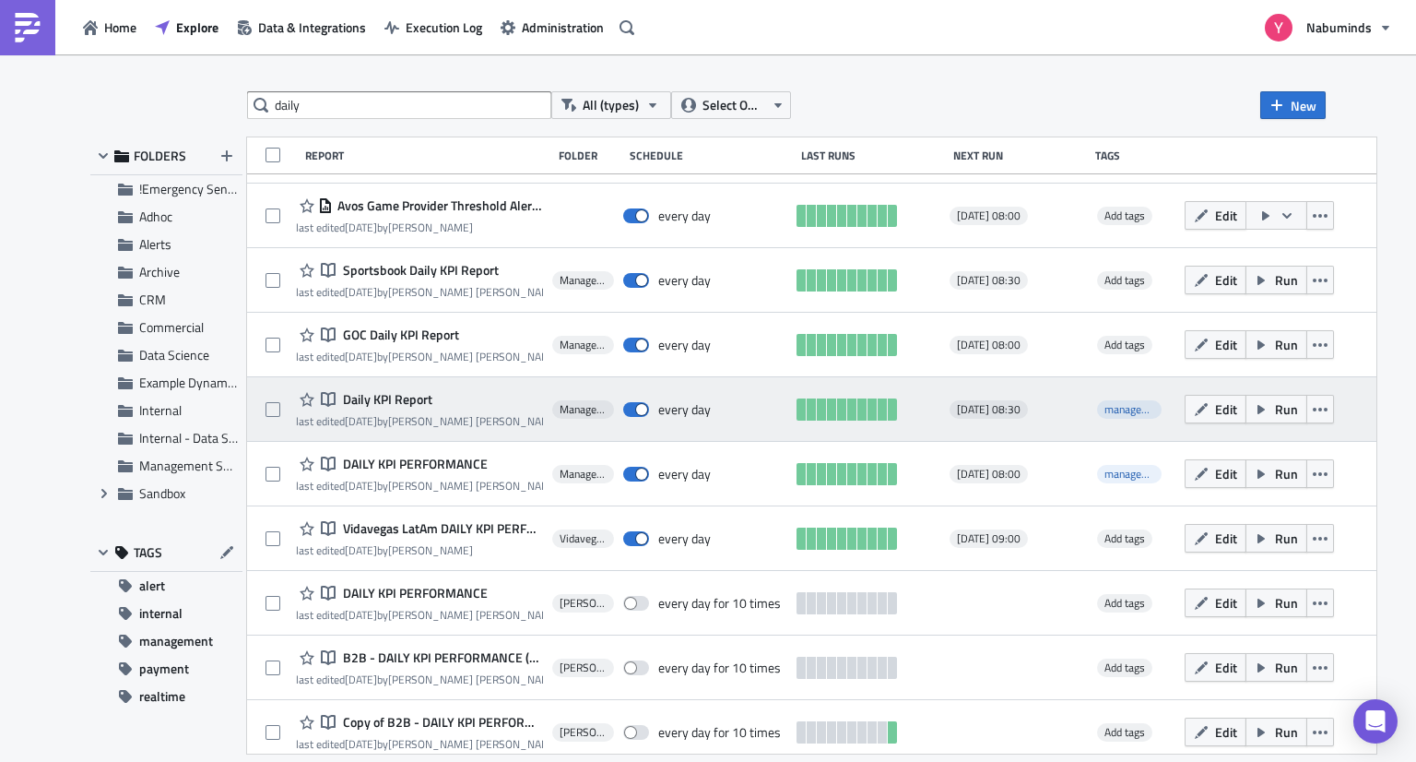
click at [377, 401] on span "Daily KPI Report" at bounding box center [385, 399] width 94 height 17
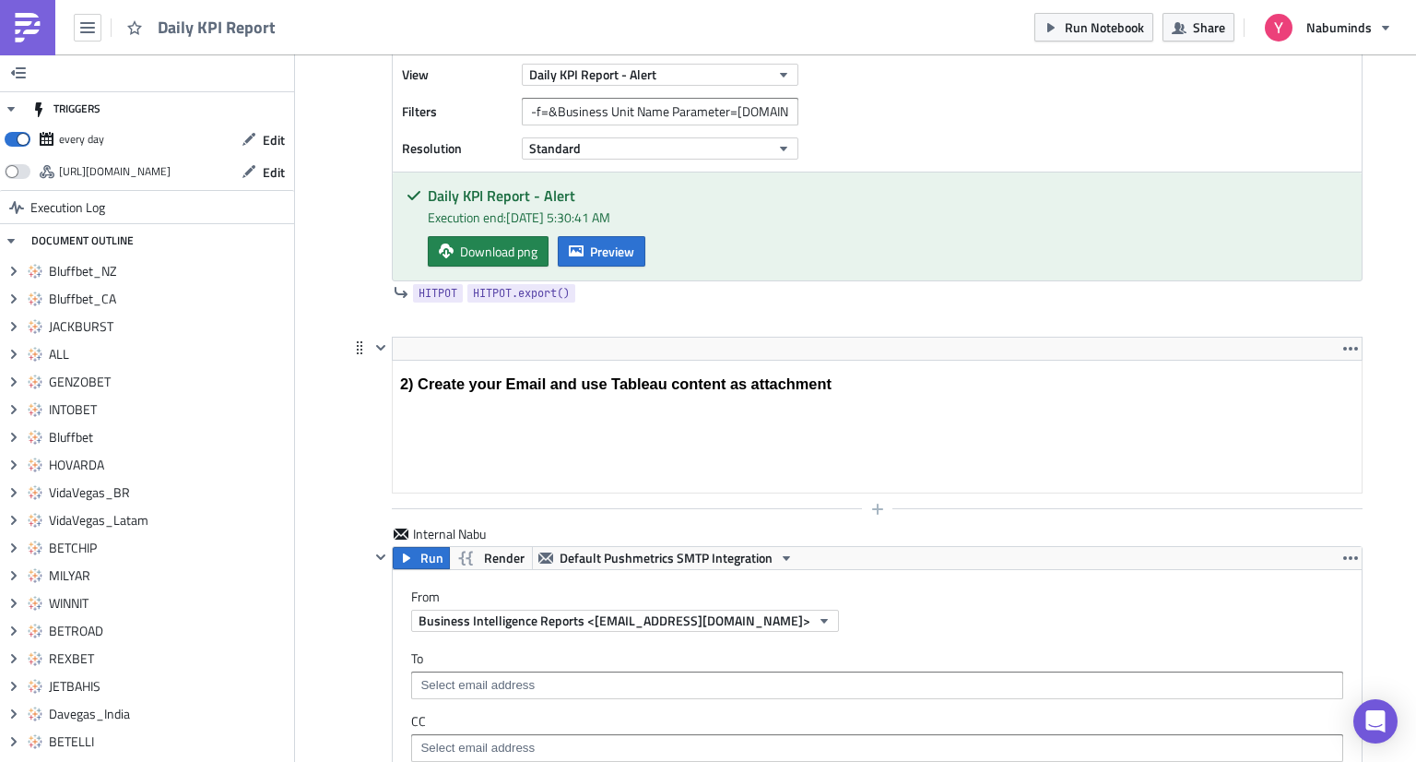
scroll to position [9519, 0]
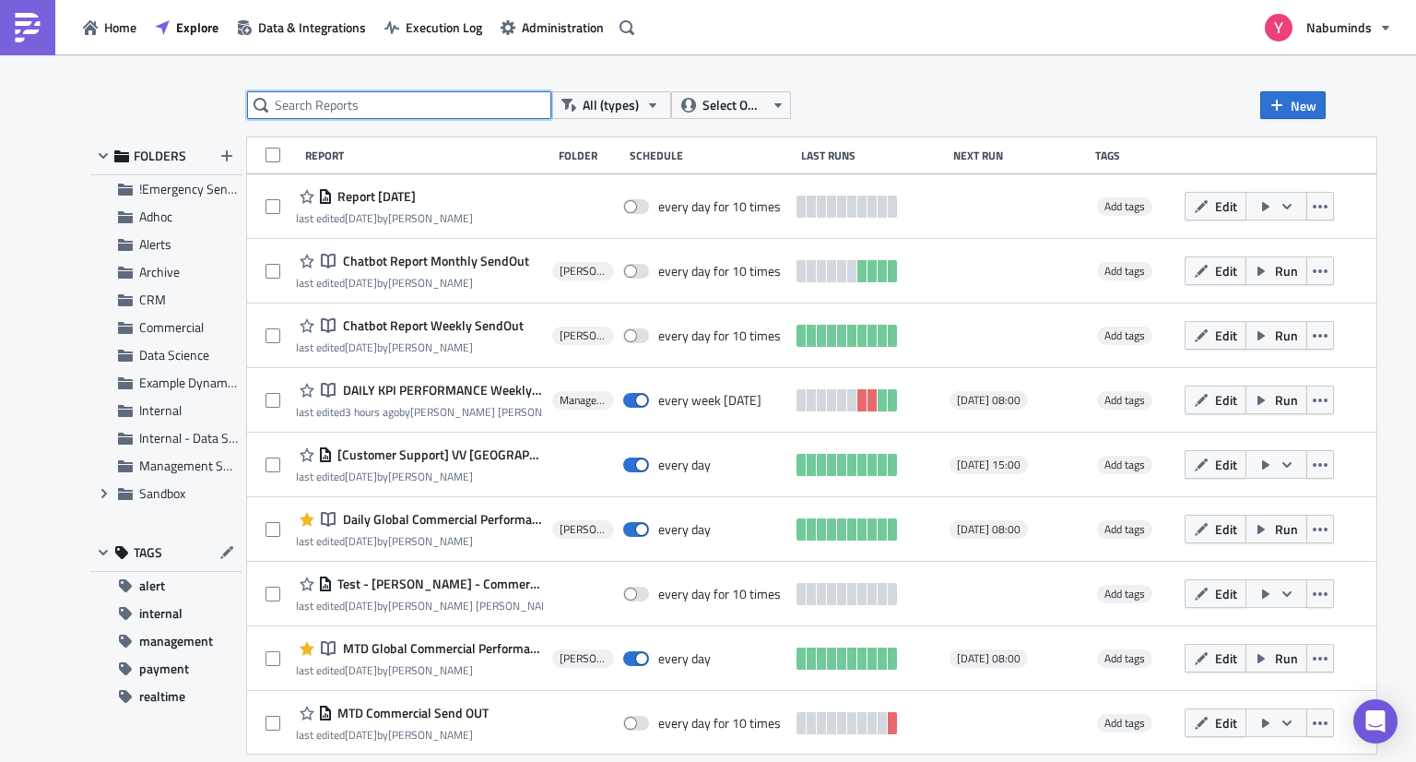
click at [397, 98] on input "text" at bounding box center [399, 105] width 304 height 28
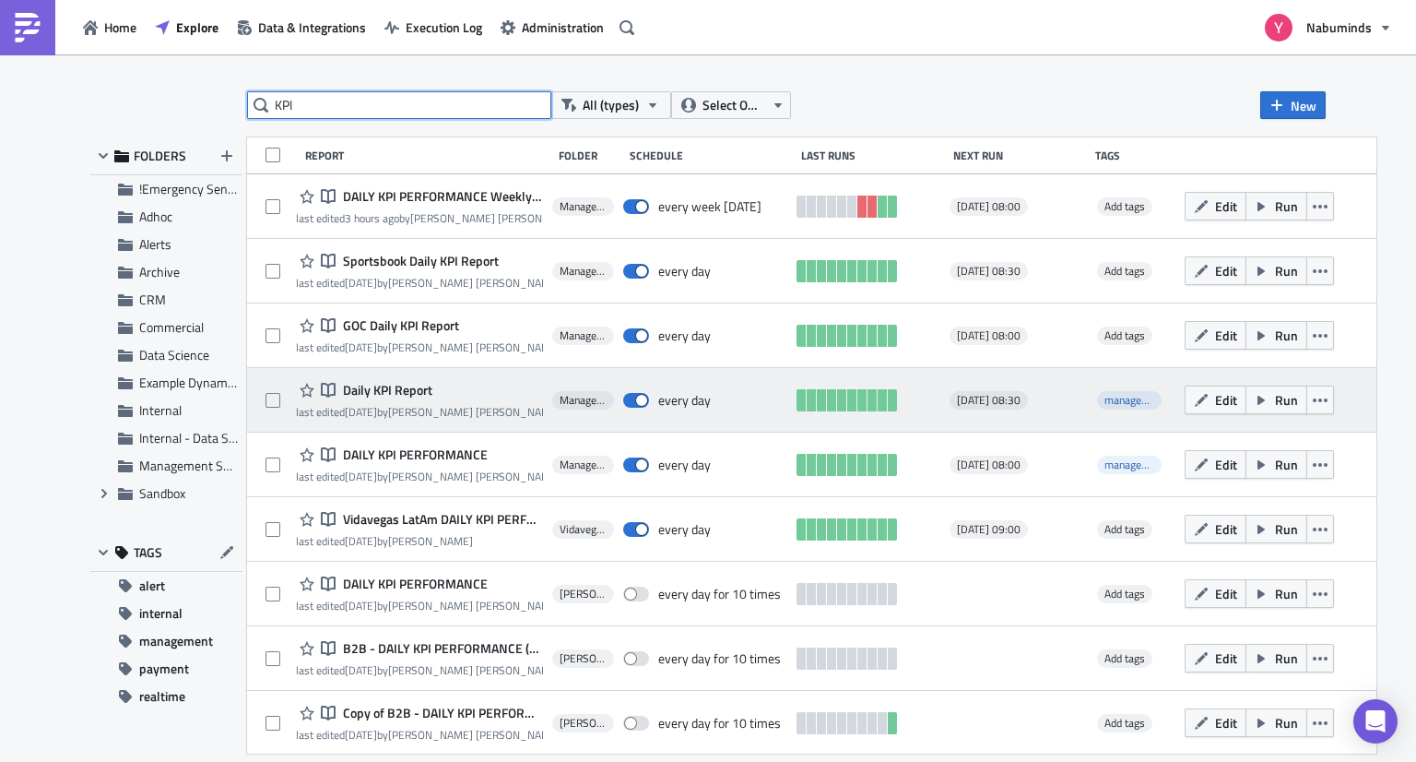
type input "KPI"
click at [355, 401] on div "Notebook Daily KPI Report last edited 2 months ago by Danielle Ty" at bounding box center [419, 399] width 247 height 41
click at [385, 387] on span "Daily KPI Report" at bounding box center [385, 390] width 94 height 17
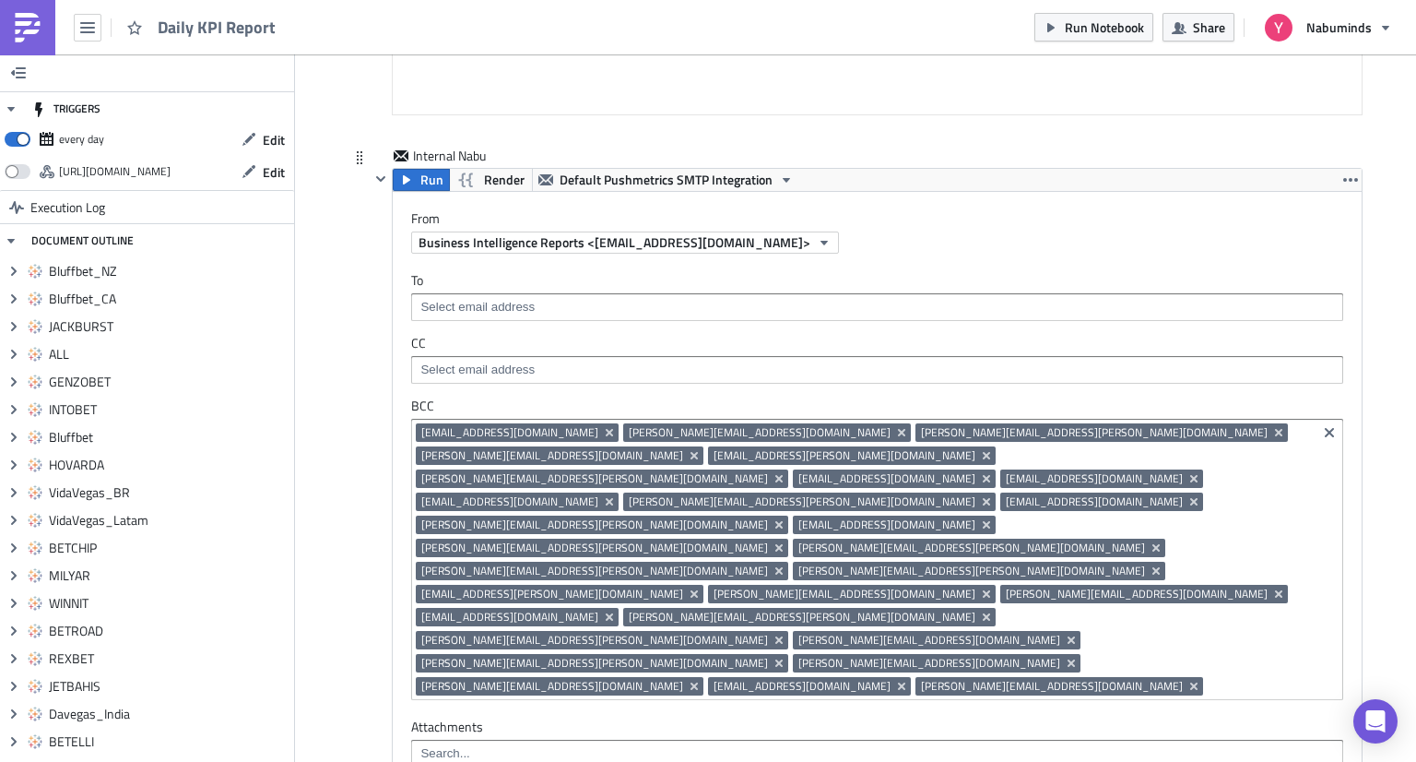
scroll to position [9991, 0]
